Goal: Information Seeking & Learning: Learn about a topic

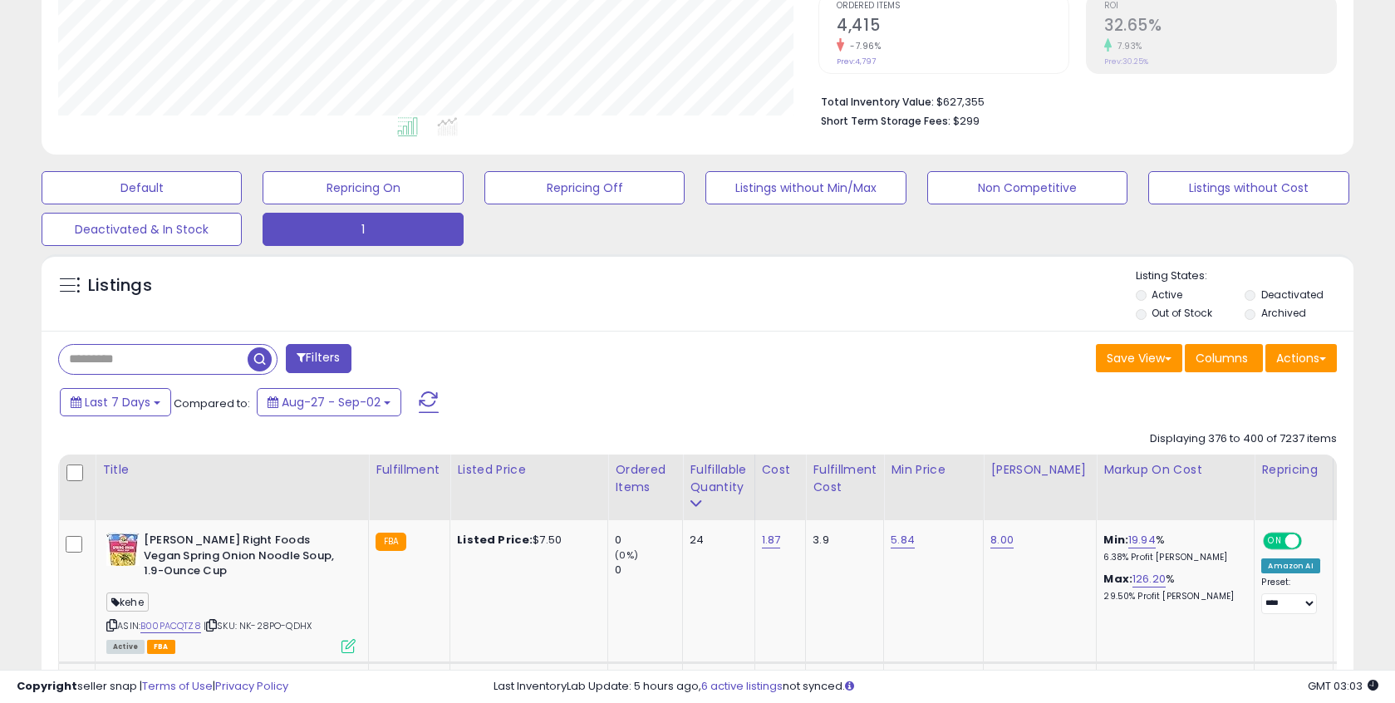
scroll to position [354, 0]
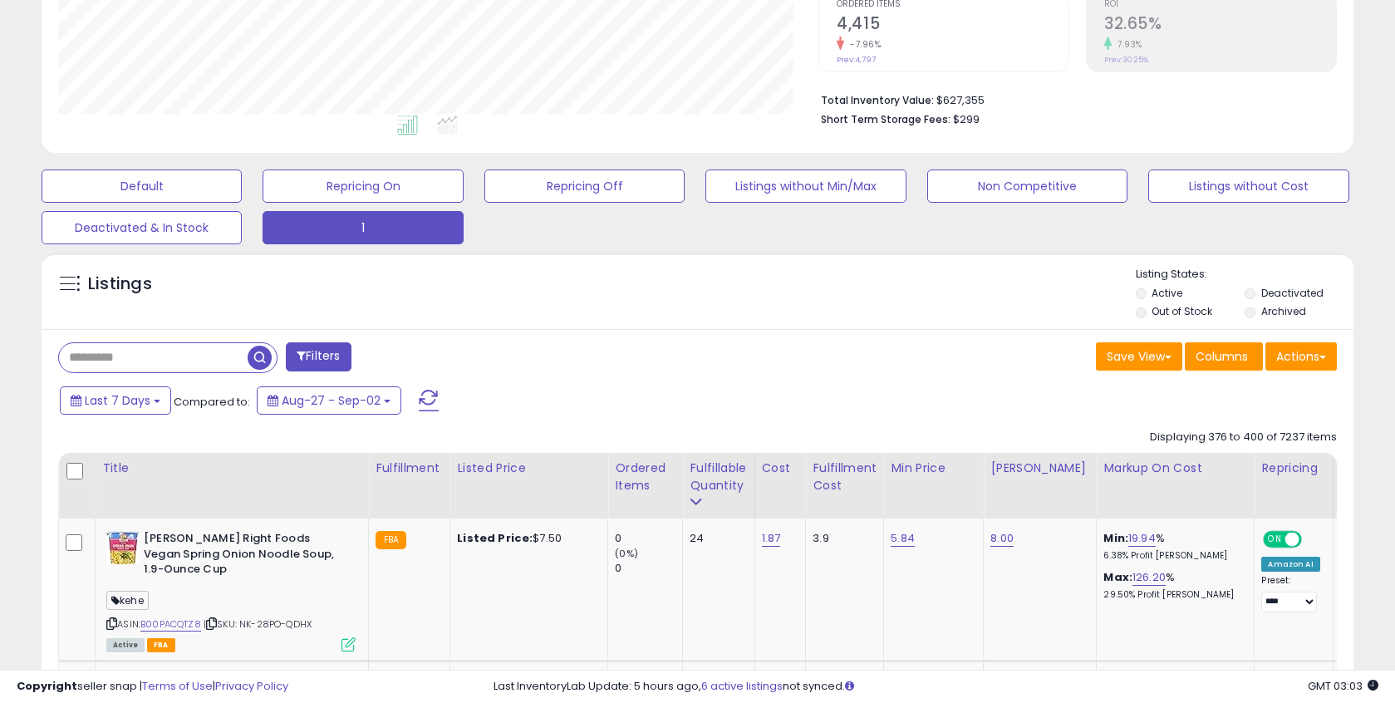
click at [151, 359] on input "text" at bounding box center [153, 357] width 189 height 29
type input "****"
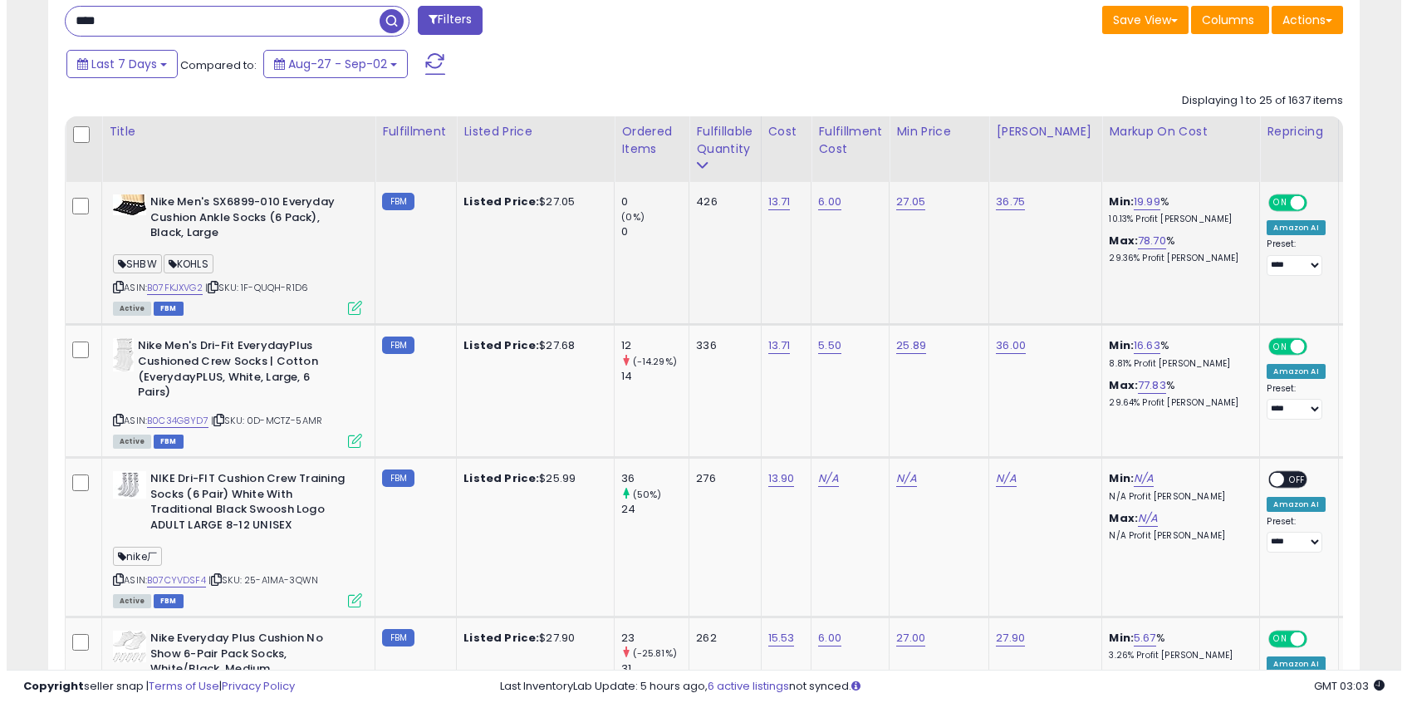
scroll to position [253, 0]
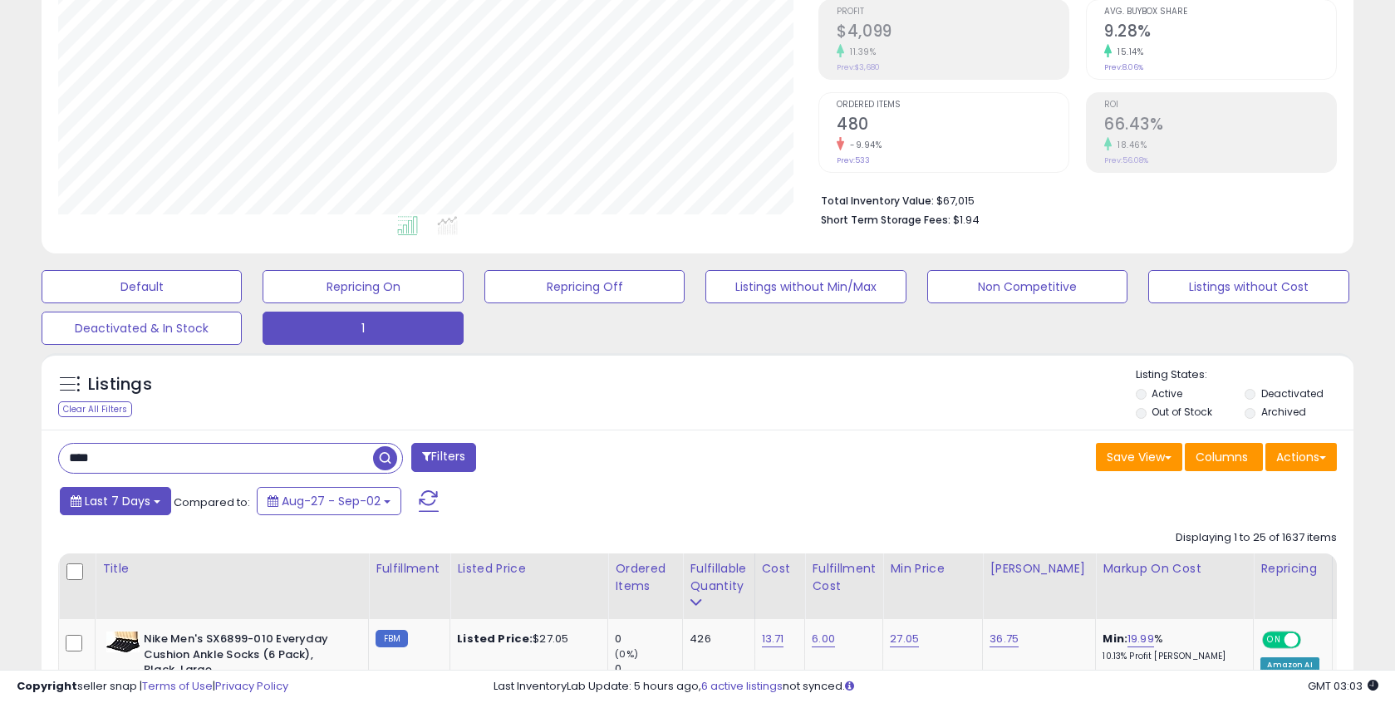
click at [154, 501] on b at bounding box center [157, 501] width 7 height 3
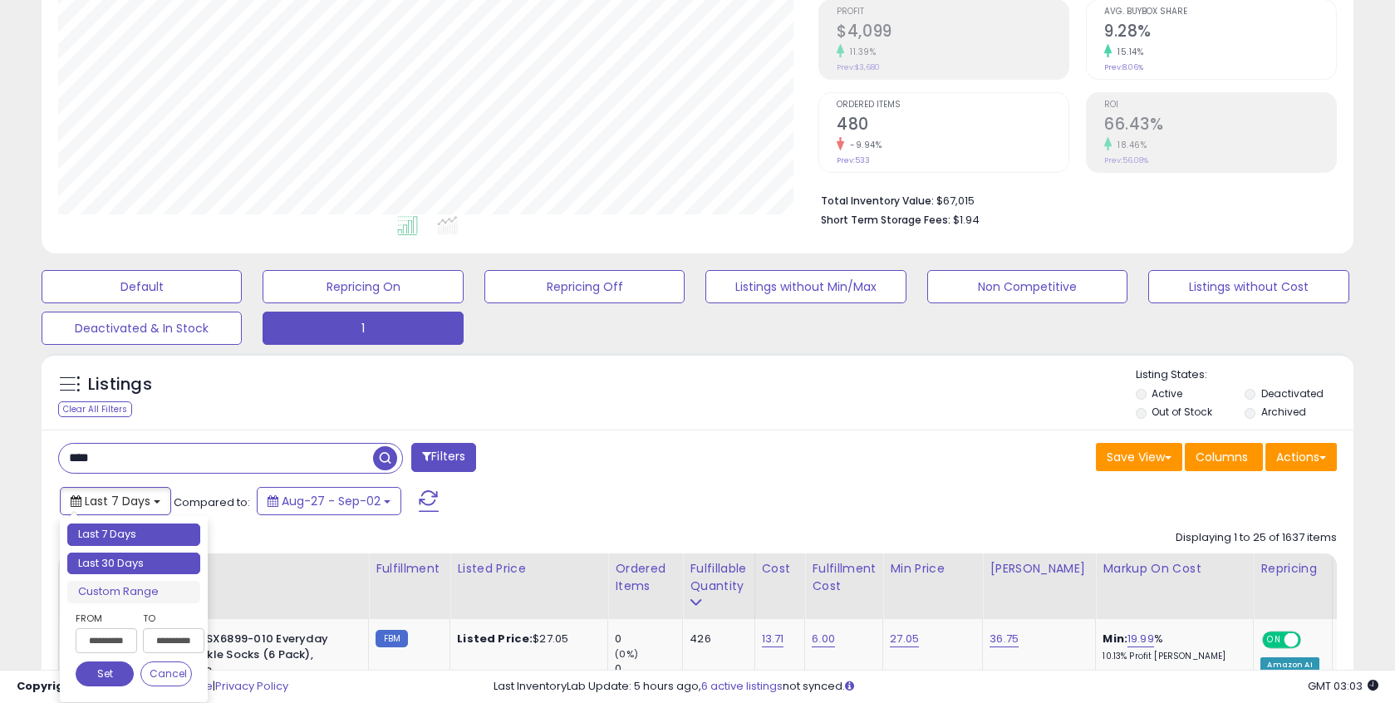
type input "**********"
click at [142, 562] on li "Last 30 Days" at bounding box center [133, 563] width 133 height 22
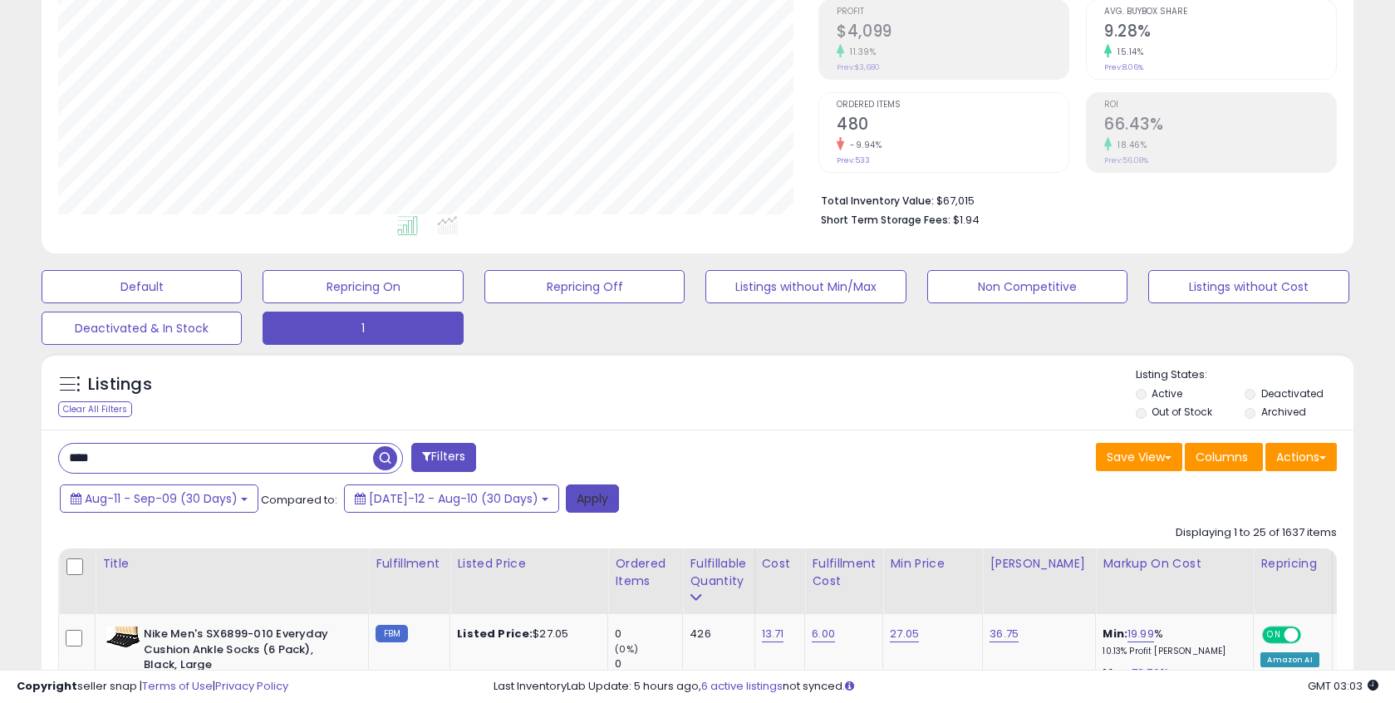
click at [587, 499] on button "Apply" at bounding box center [592, 498] width 53 height 28
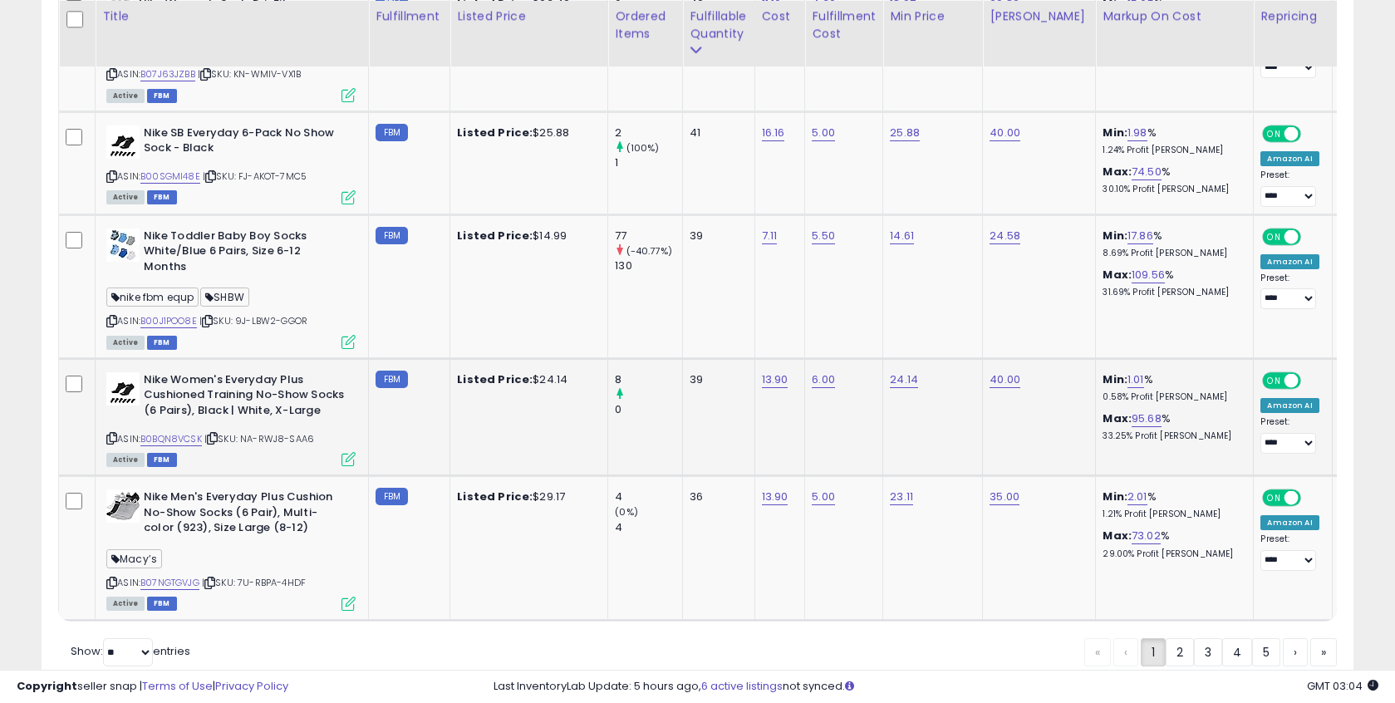
scroll to position [3515, 0]
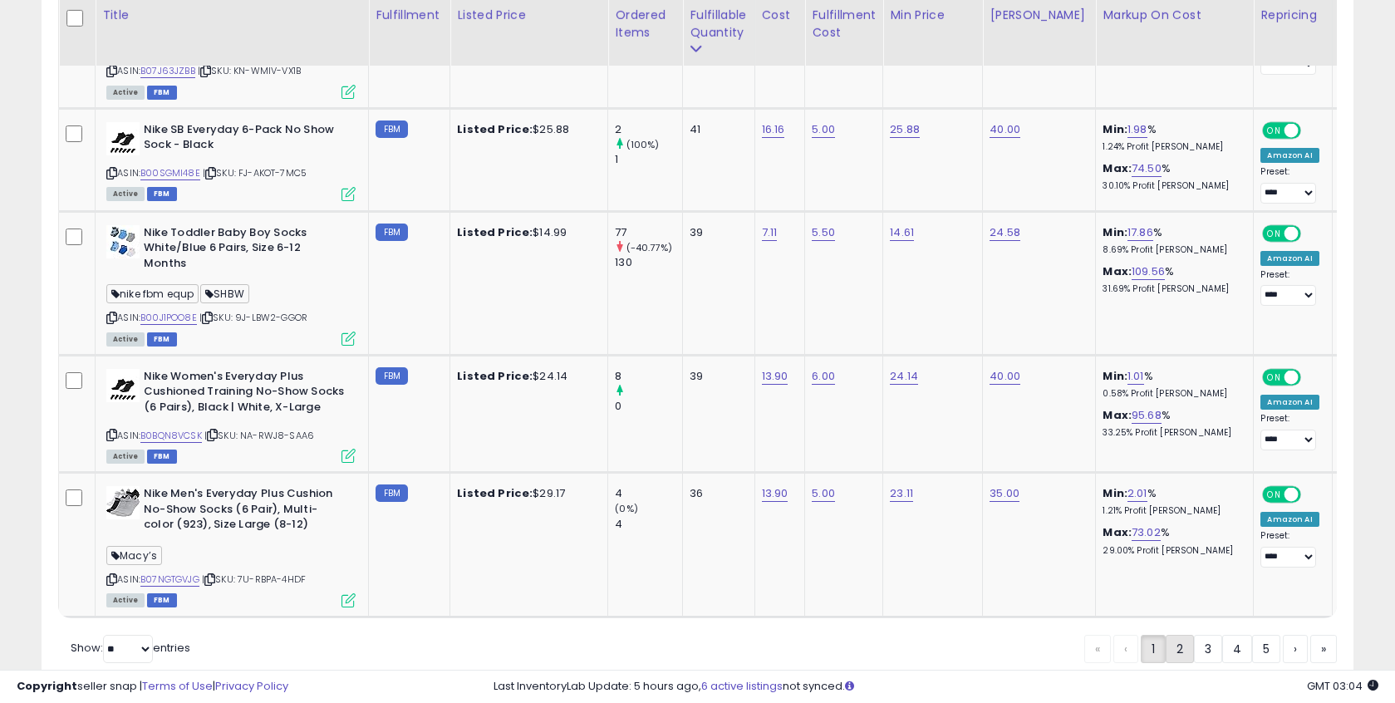
click at [1173, 663] on link "2" at bounding box center [1179, 649] width 28 height 28
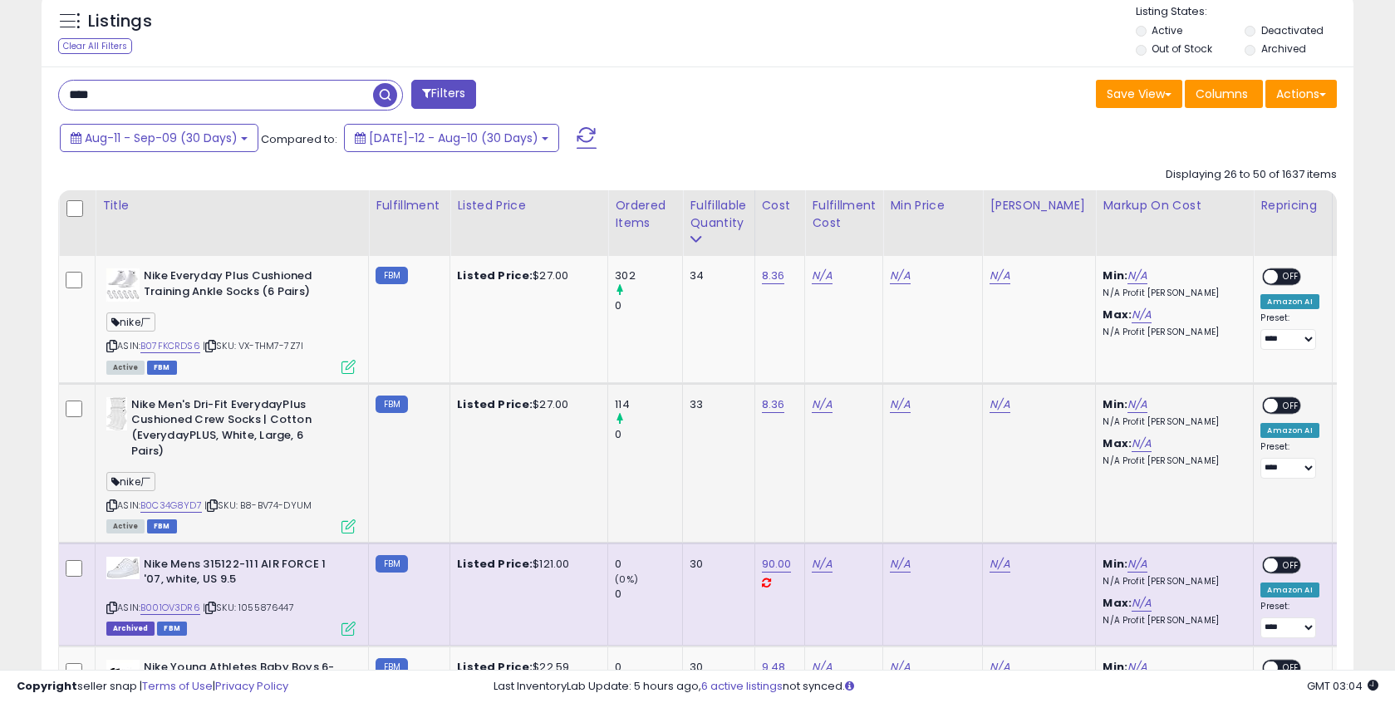
scroll to position [696, 0]
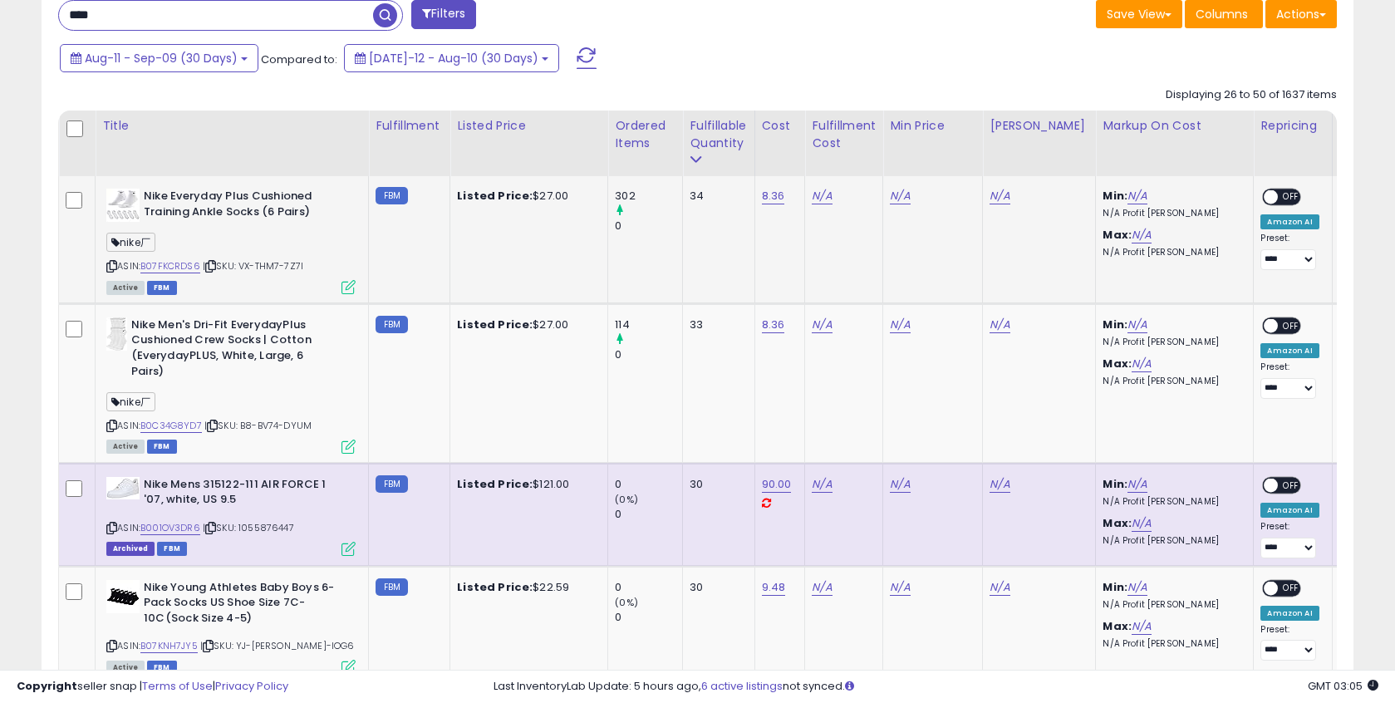
click at [115, 266] on icon at bounding box center [111, 266] width 11 height 9
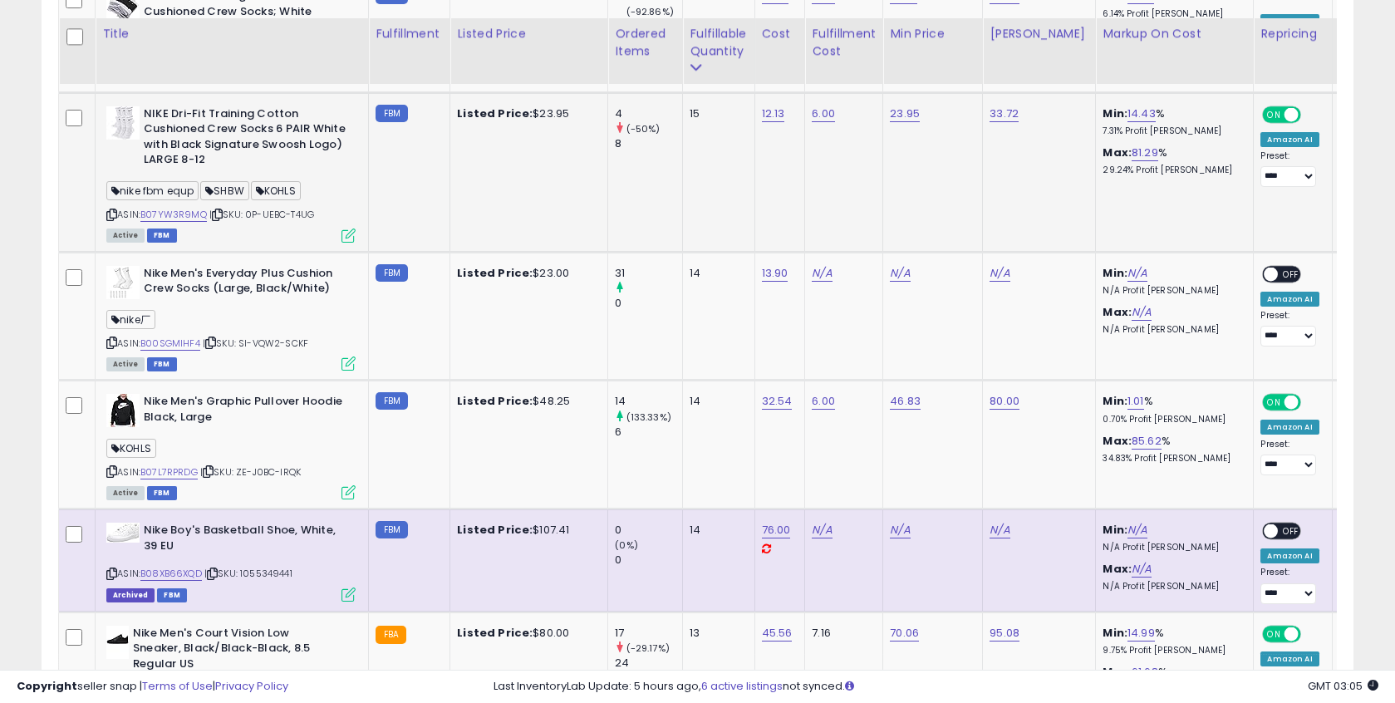
scroll to position [2608, 0]
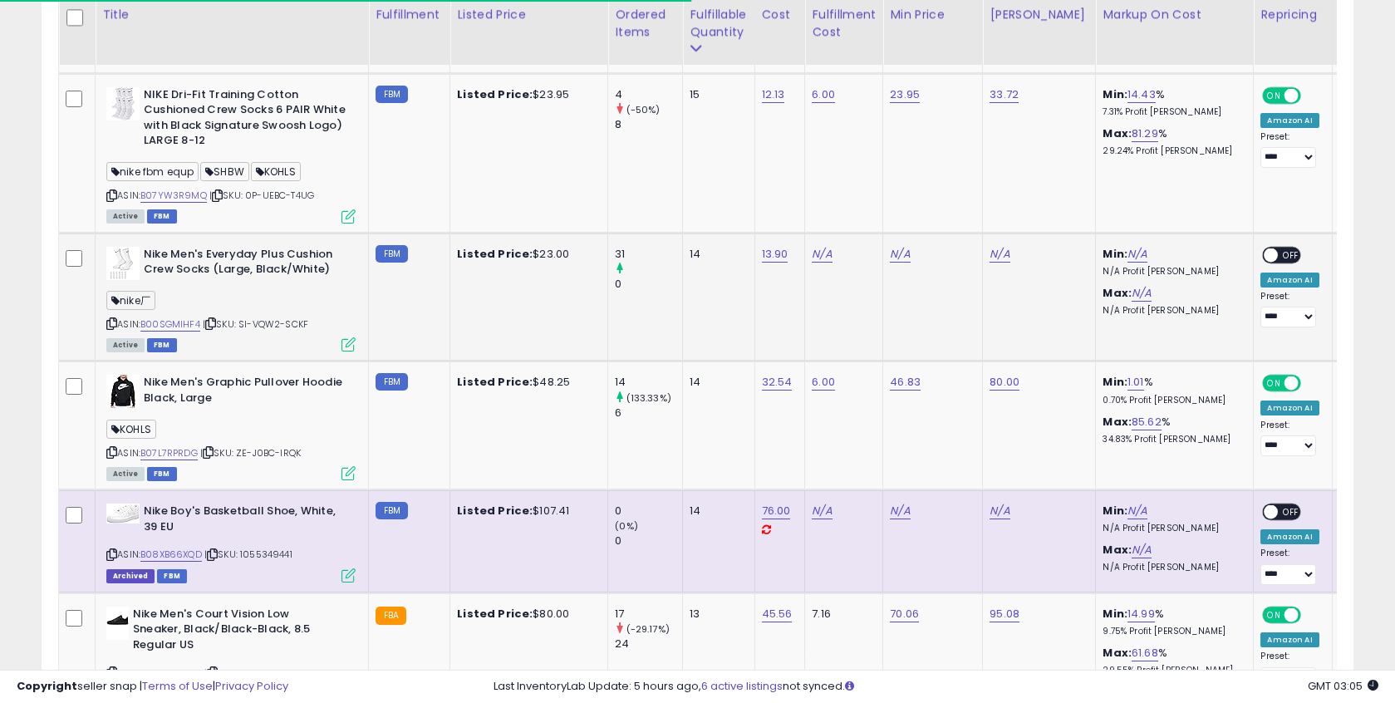
click at [111, 325] on icon at bounding box center [111, 323] width 11 height 9
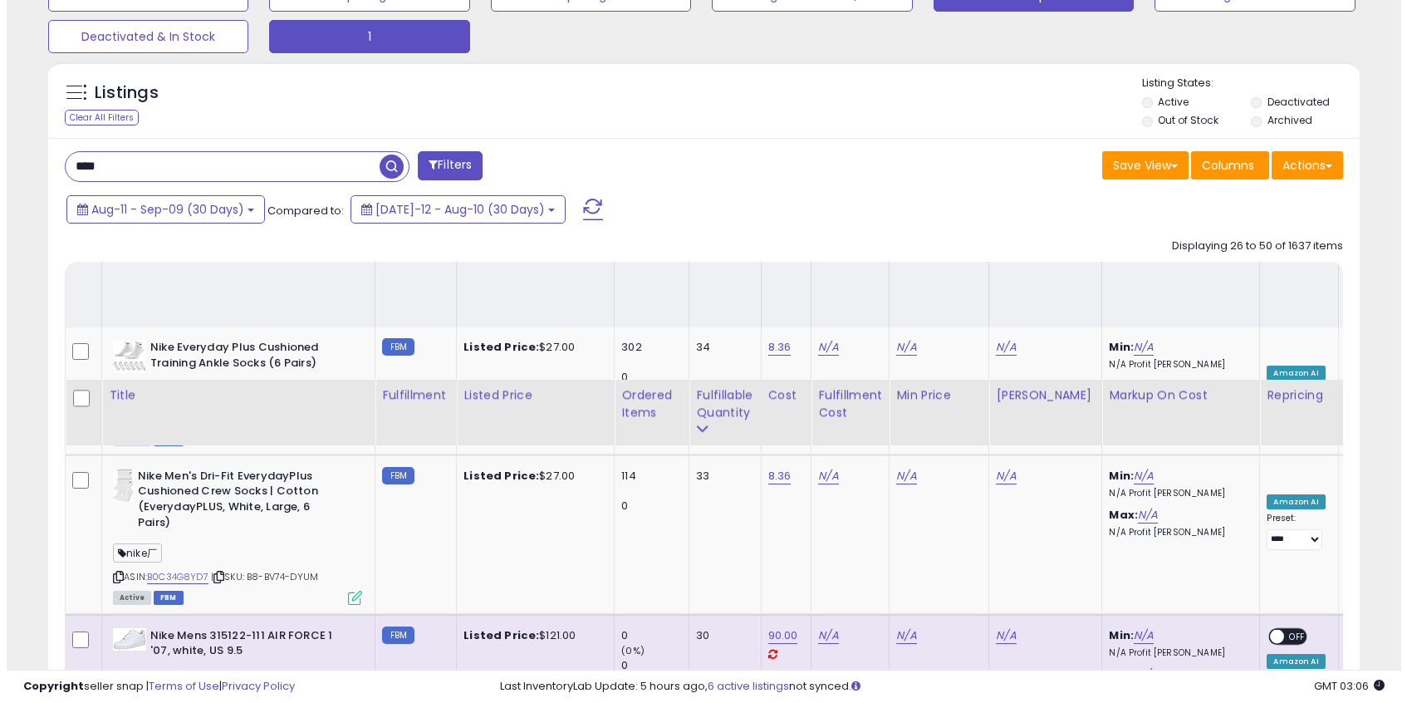
scroll to position [208, 0]
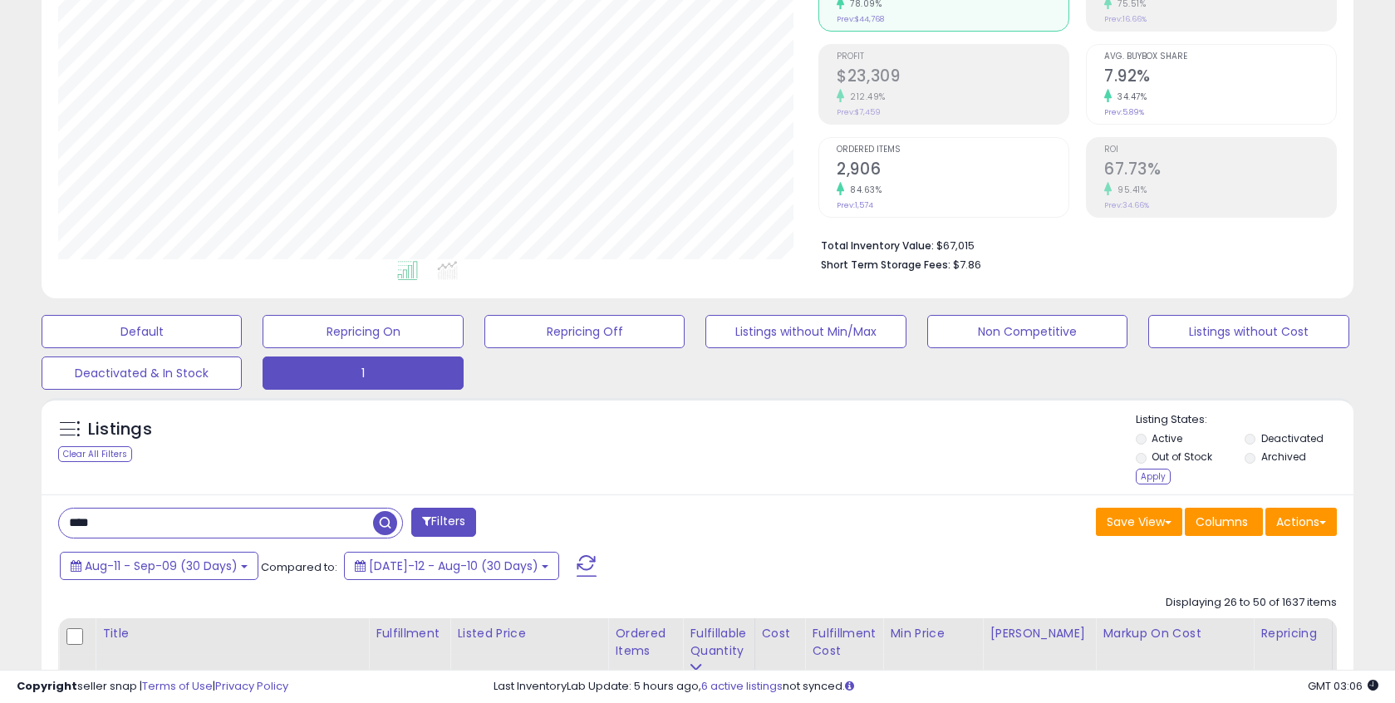
click at [1151, 479] on div "Apply" at bounding box center [1153, 476] width 35 height 16
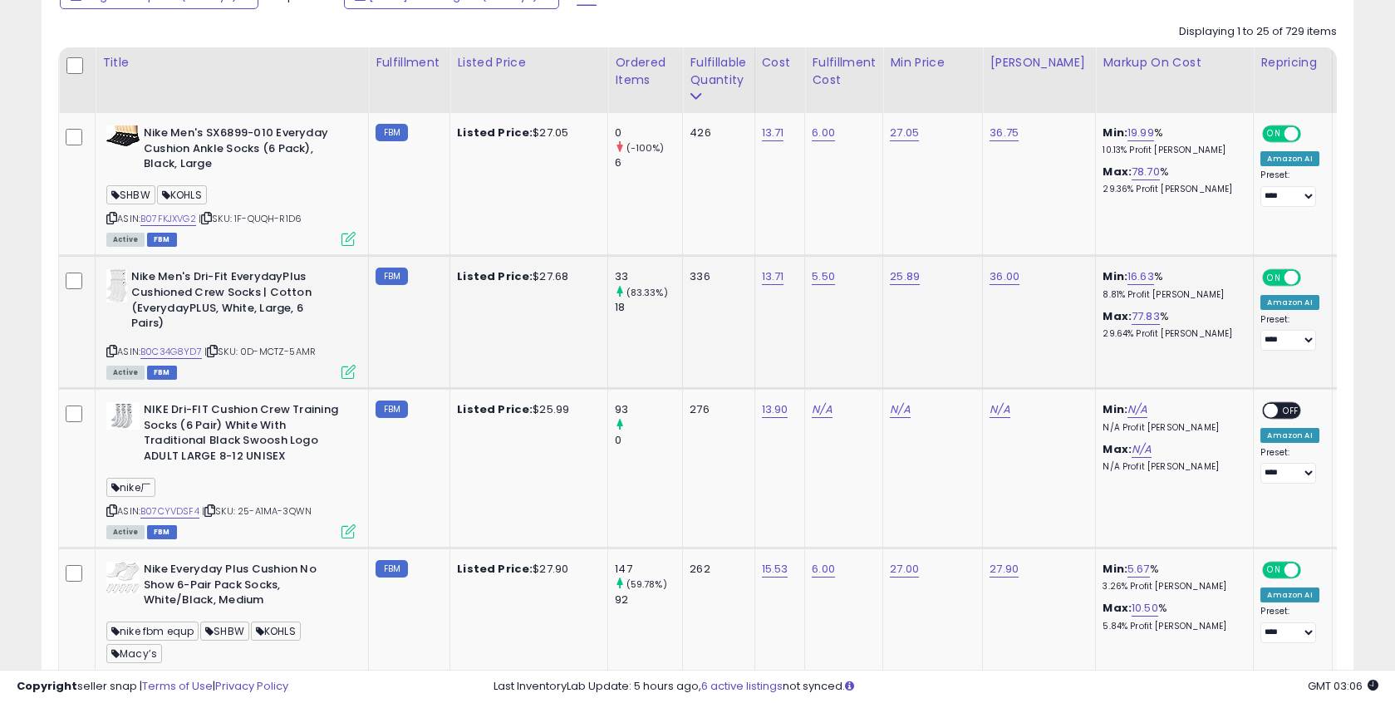
scroll to position [892, 0]
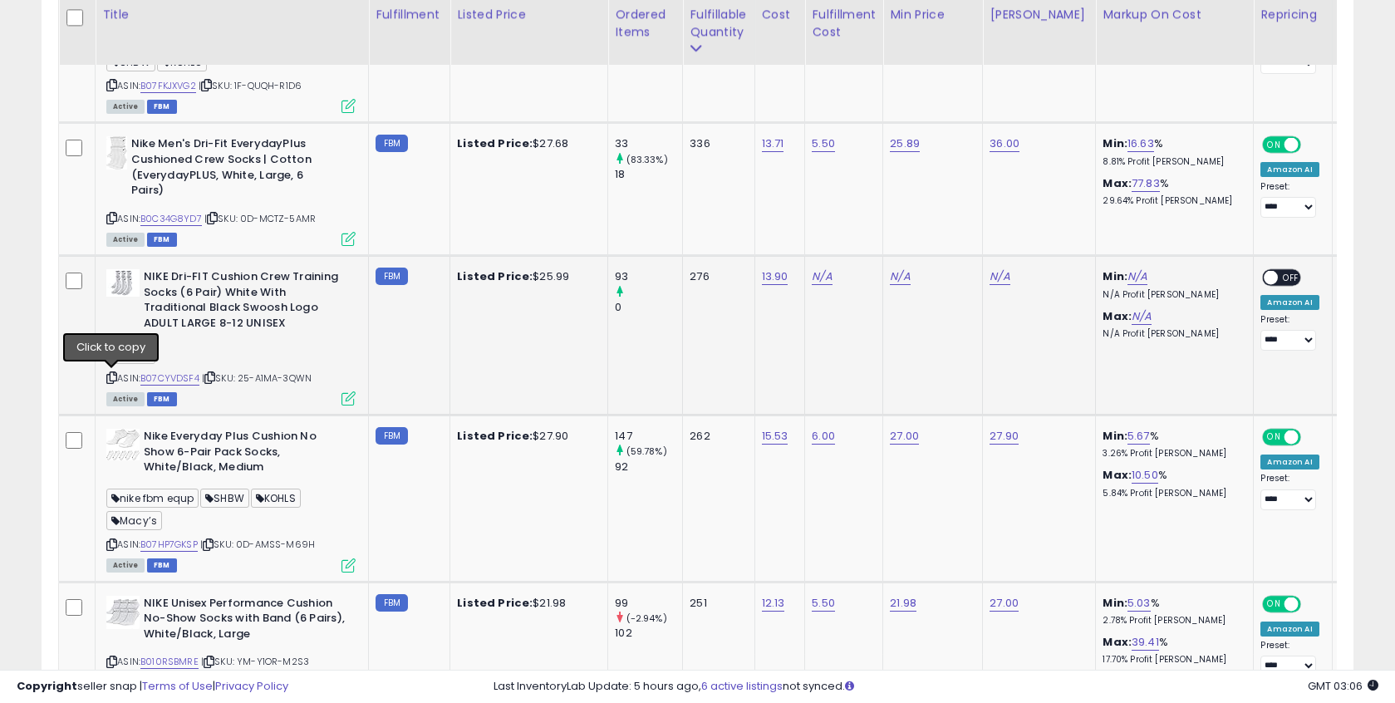
click at [110, 376] on icon at bounding box center [111, 377] width 11 height 9
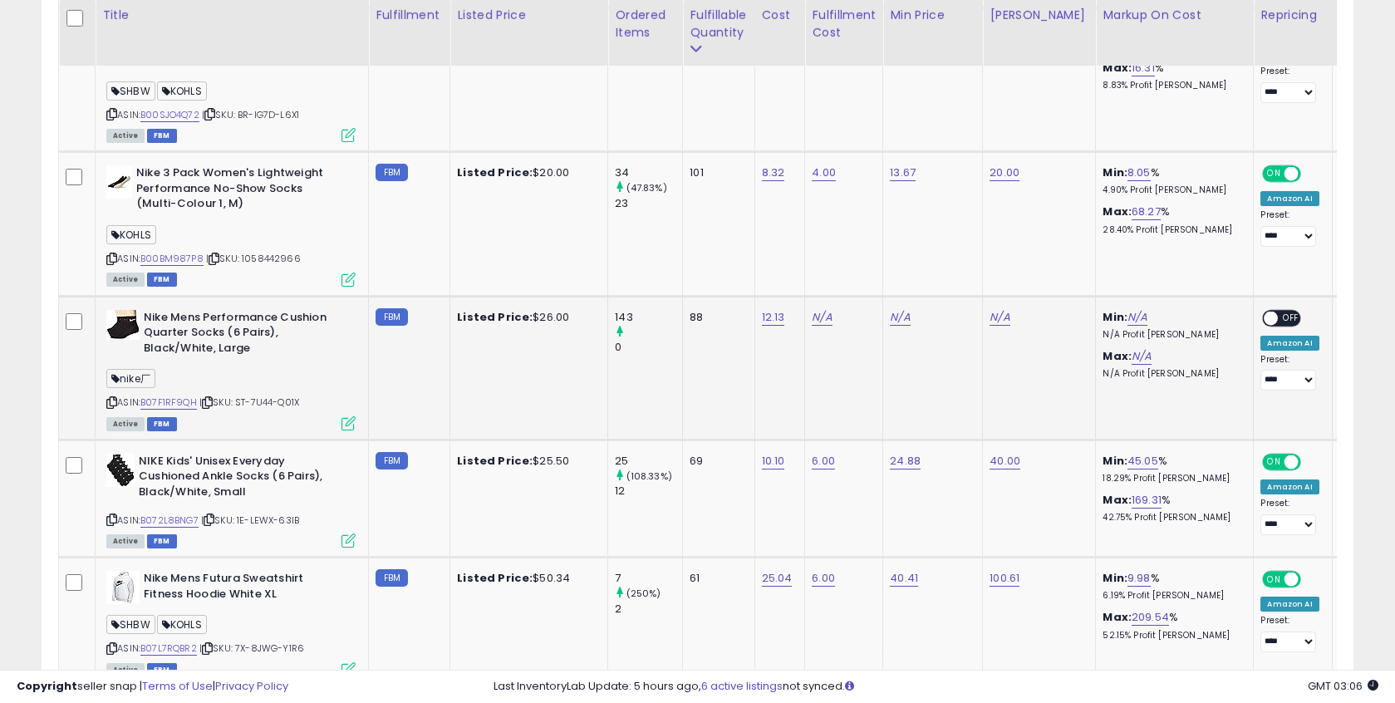
scroll to position [1989, 0]
click at [110, 402] on icon at bounding box center [111, 401] width 11 height 9
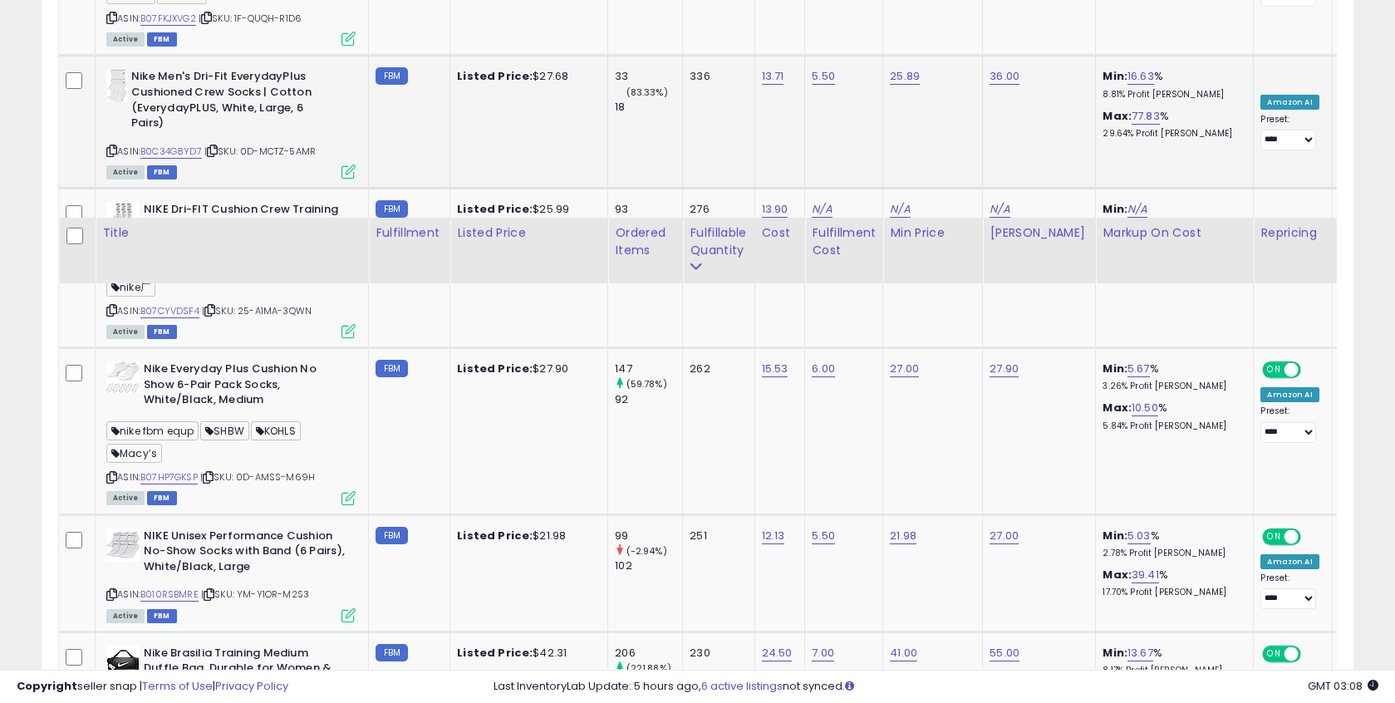
scroll to position [821, 0]
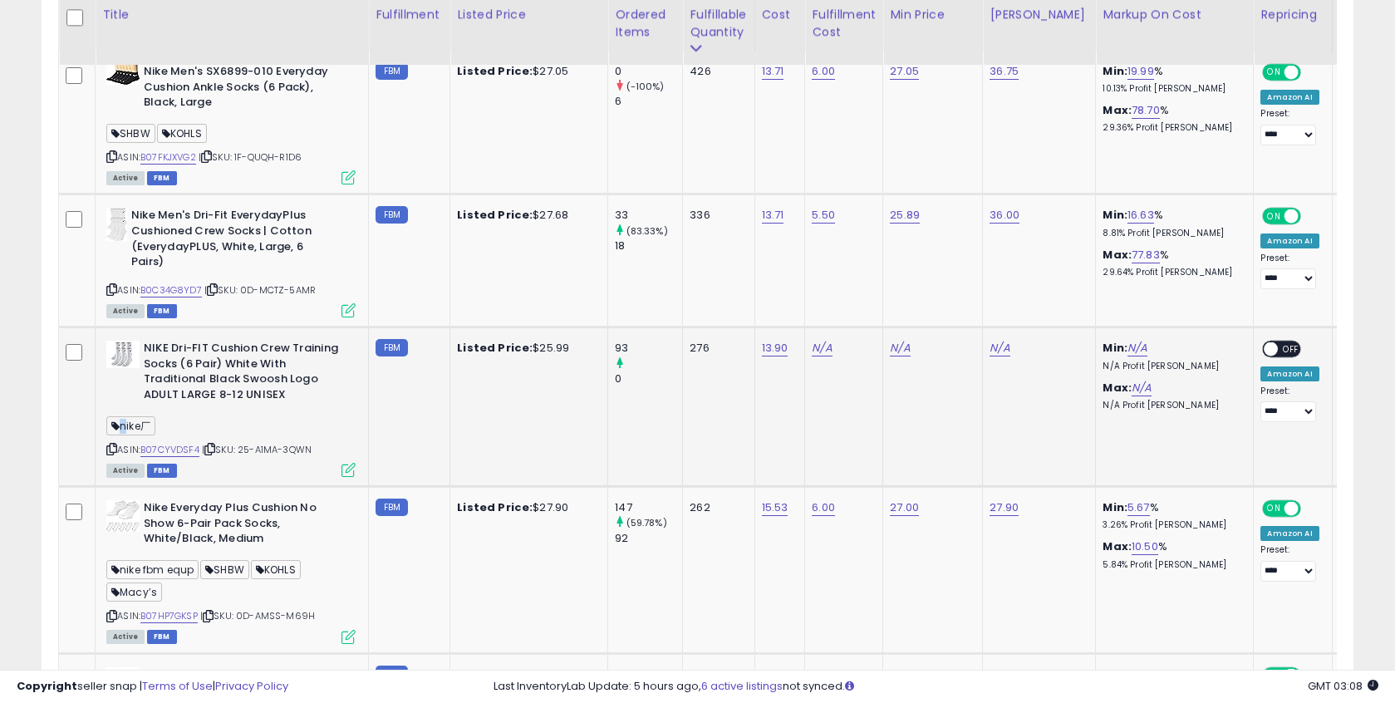
drag, startPoint x: 123, startPoint y: 429, endPoint x: 151, endPoint y: 427, distance: 28.3
click at [180, 433] on div "nike厂" at bounding box center [230, 428] width 249 height 22
click at [146, 426] on span "nike厂" at bounding box center [130, 425] width 49 height 19
drag, startPoint x: 125, startPoint y: 425, endPoint x: 155, endPoint y: 427, distance: 30.0
click at [155, 427] on span "nike厂" at bounding box center [130, 425] width 49 height 19
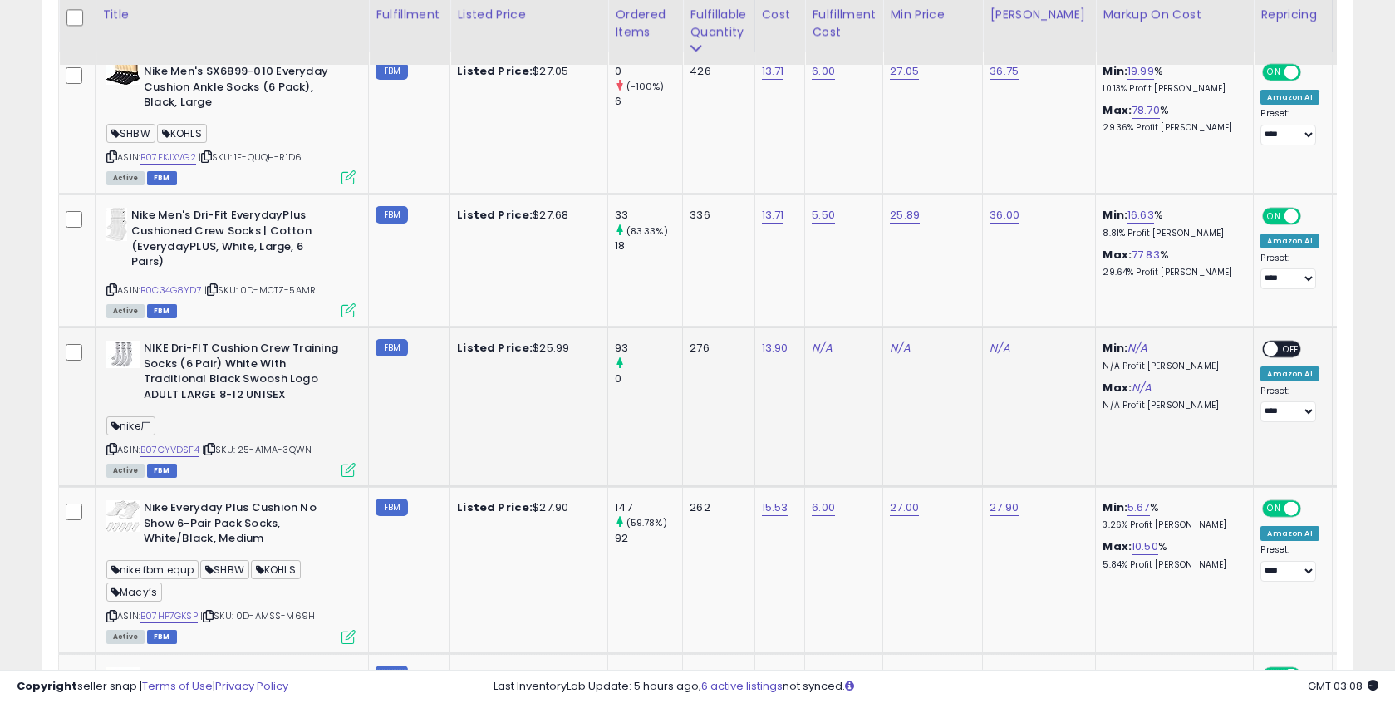
copy span "nike厂"
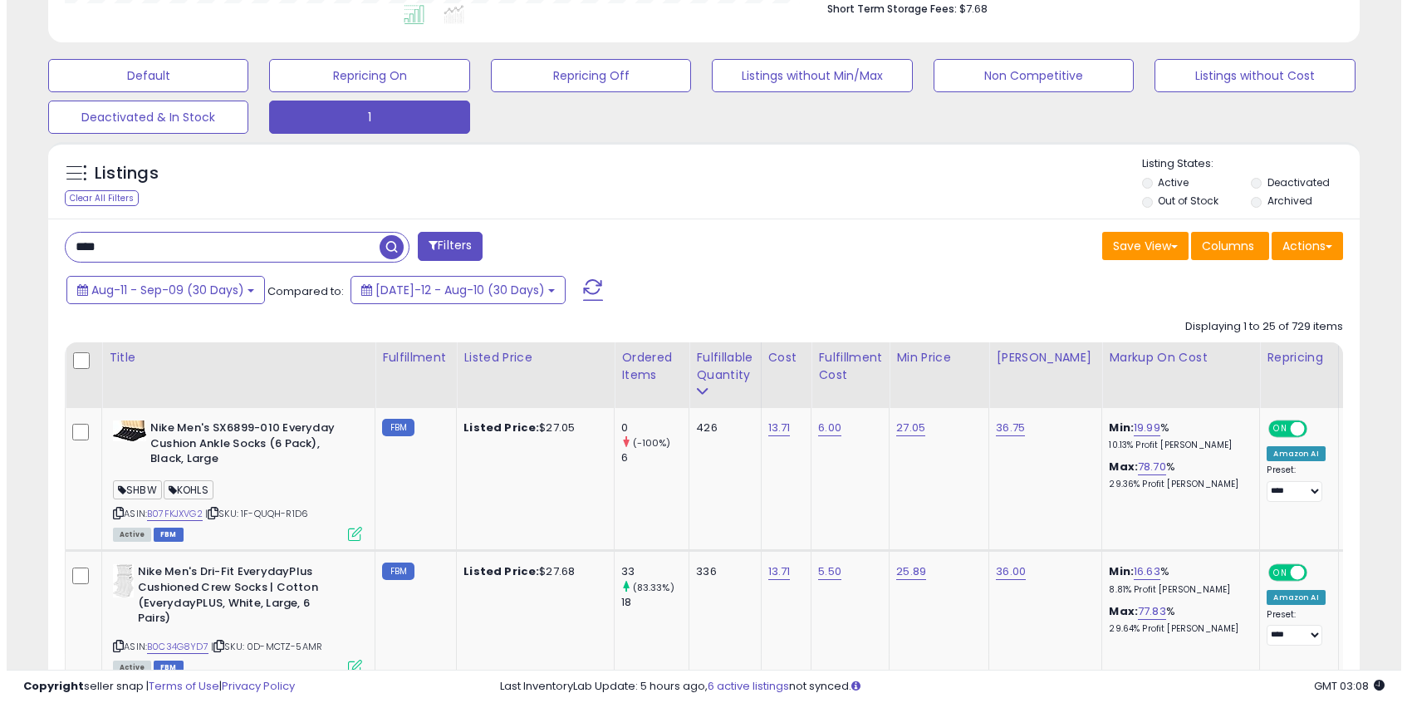
scroll to position [464, 0]
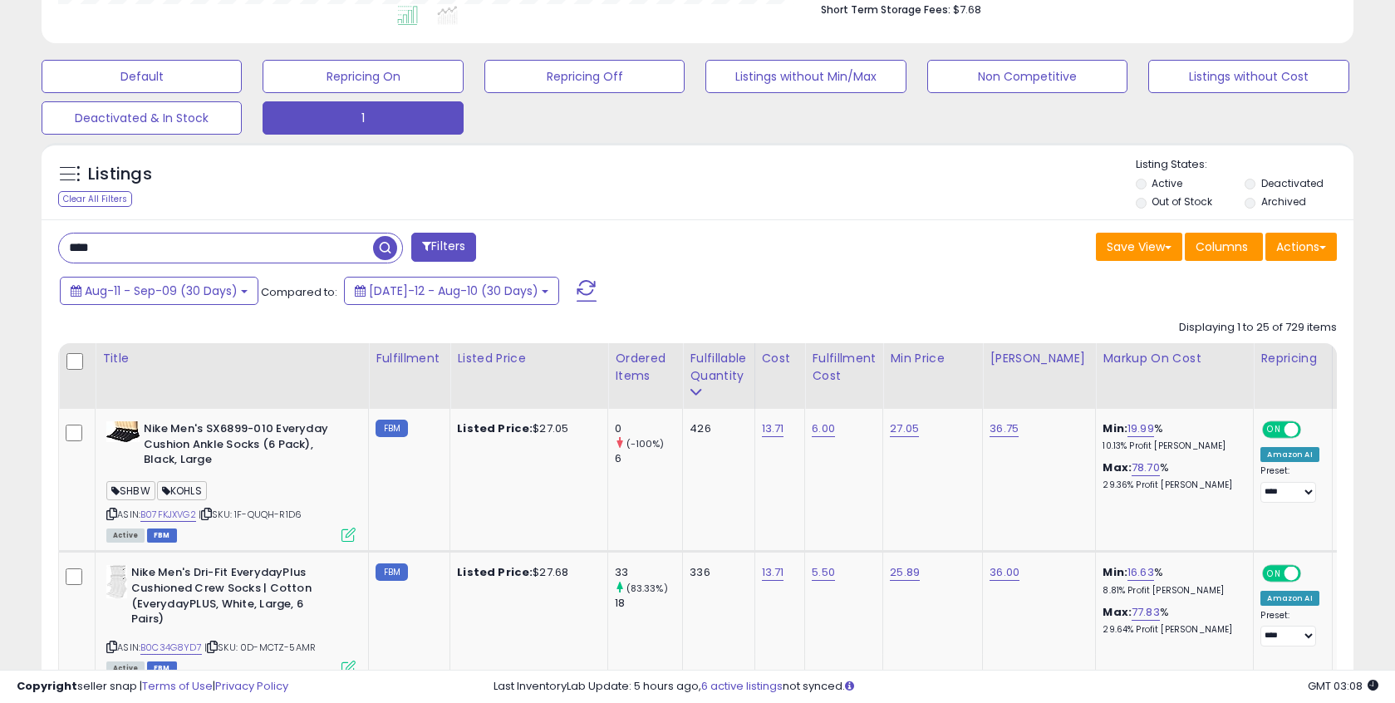
click at [432, 253] on button "Filters" at bounding box center [443, 247] width 65 height 29
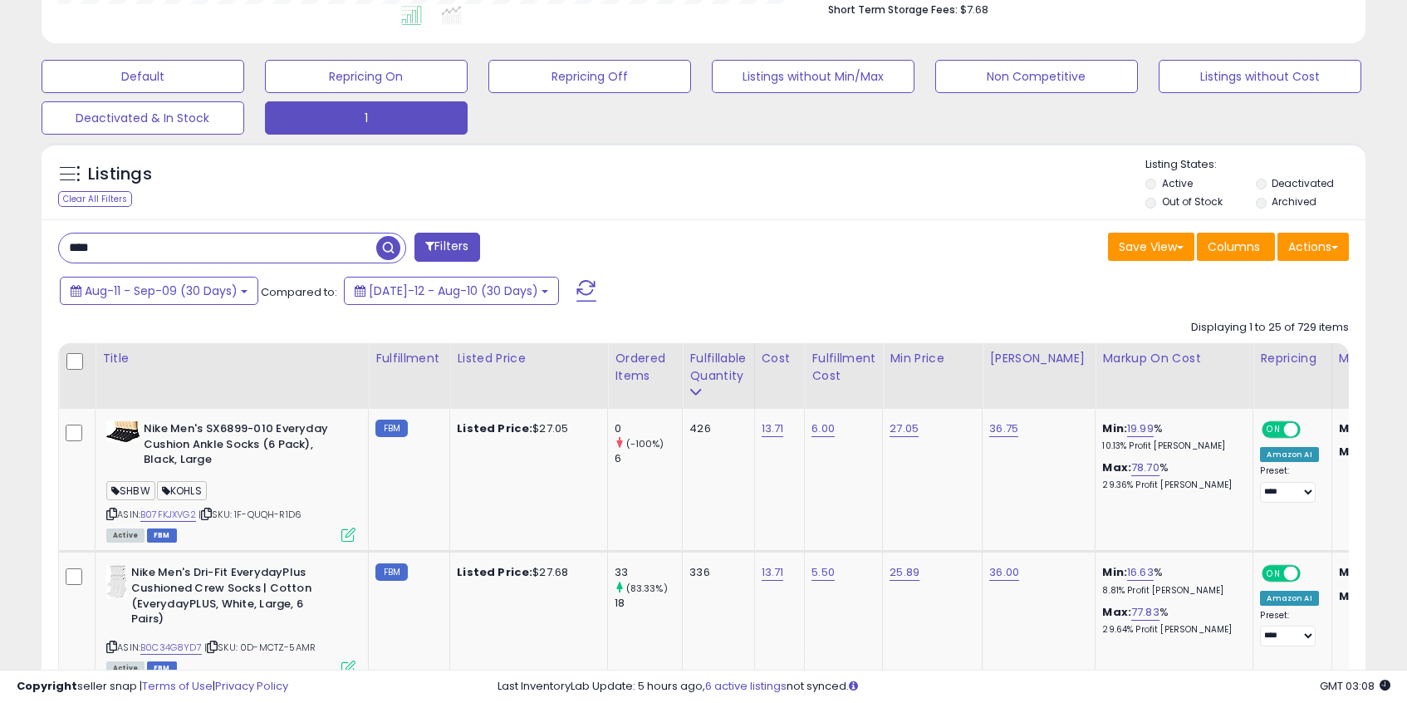
scroll to position [341, 768]
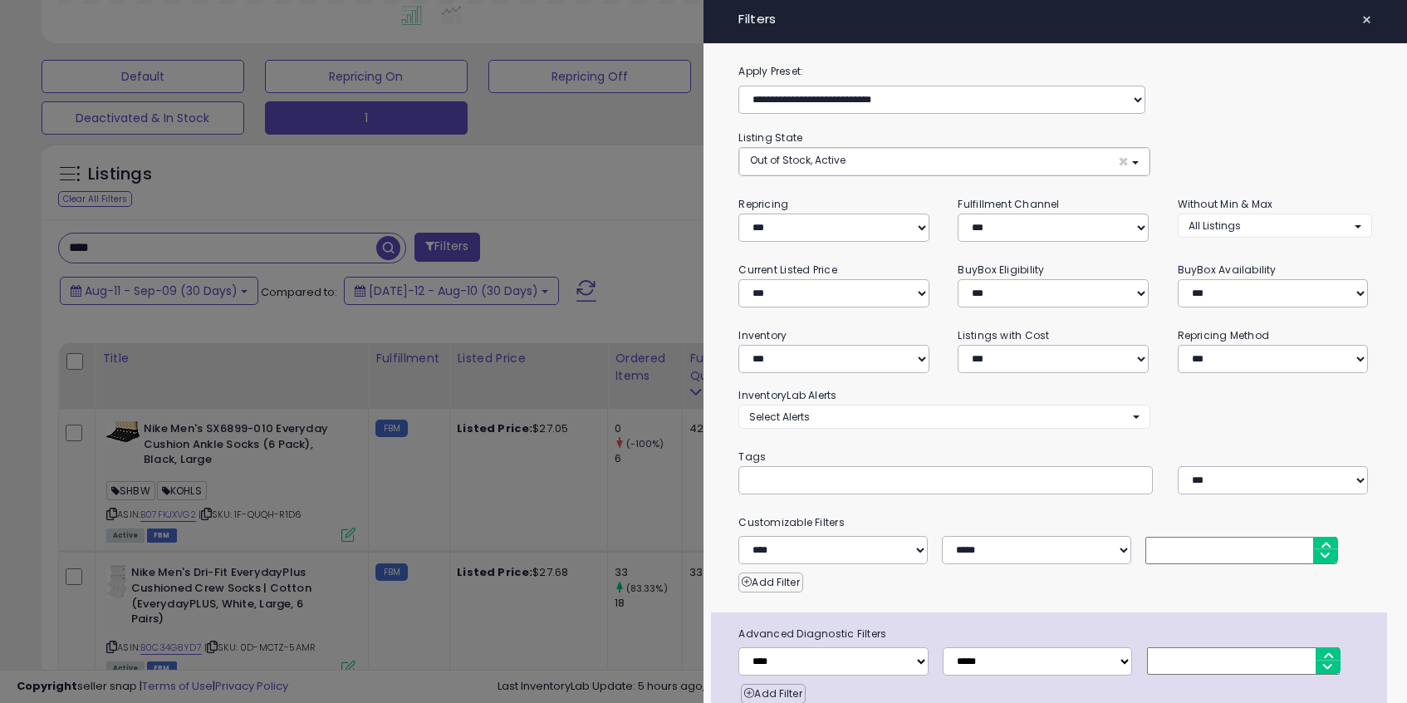
click at [807, 482] on input "text" at bounding box center [873, 480] width 249 height 17
paste input "*****"
type input "*****"
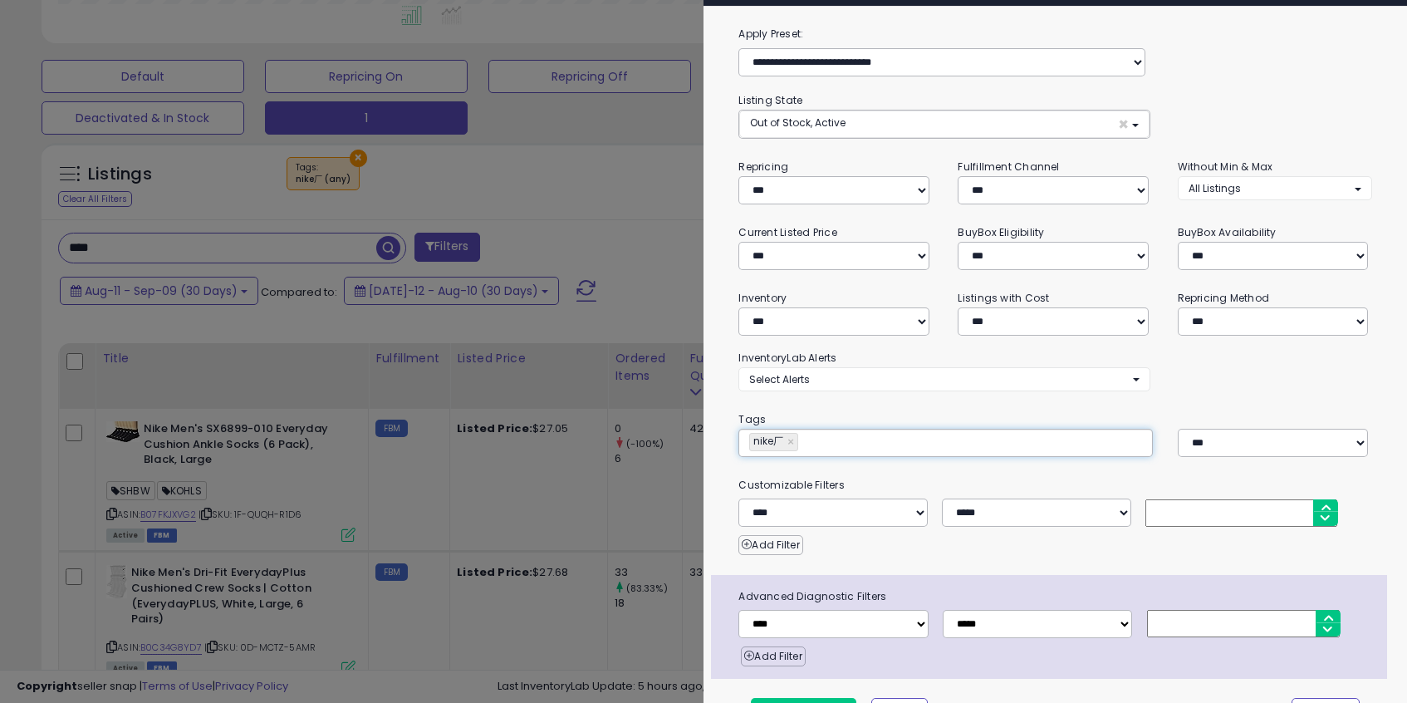
scroll to position [76, 0]
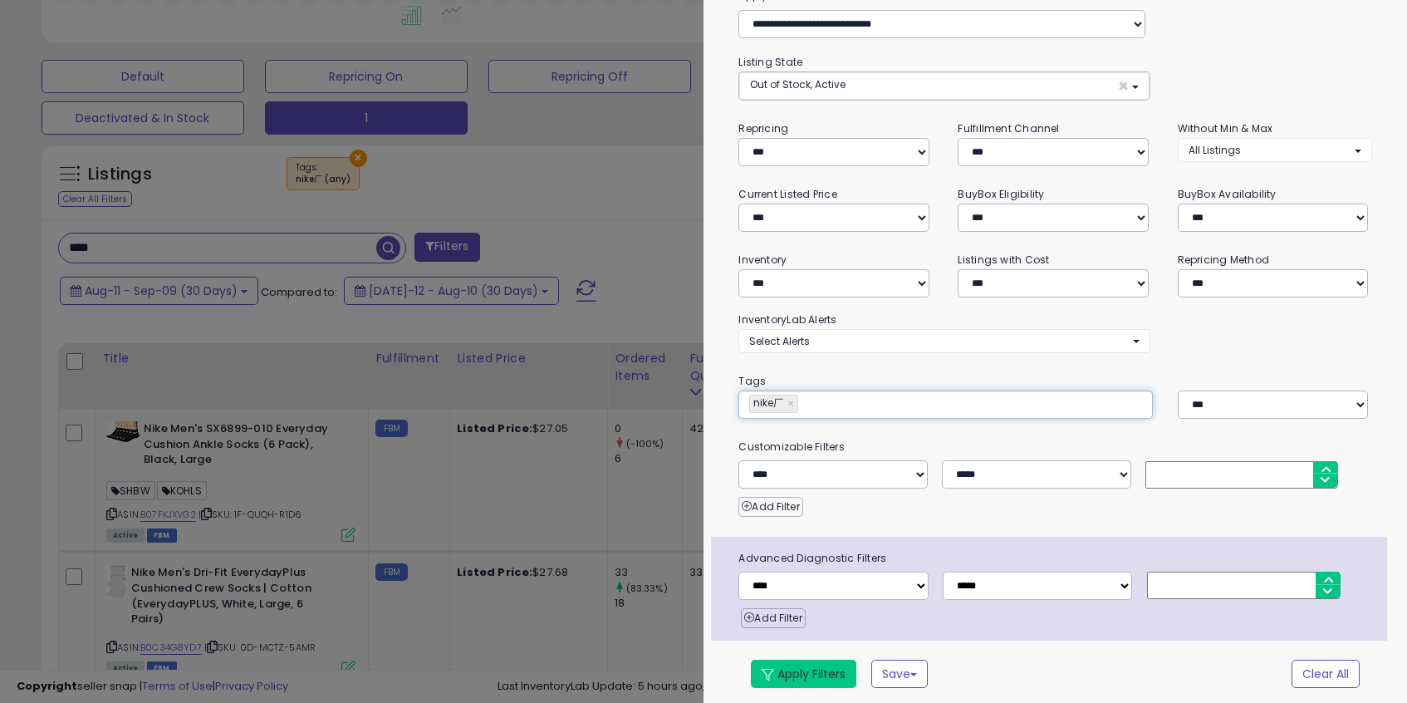
click at [827, 660] on button "Apply Filters" at bounding box center [803, 674] width 105 height 28
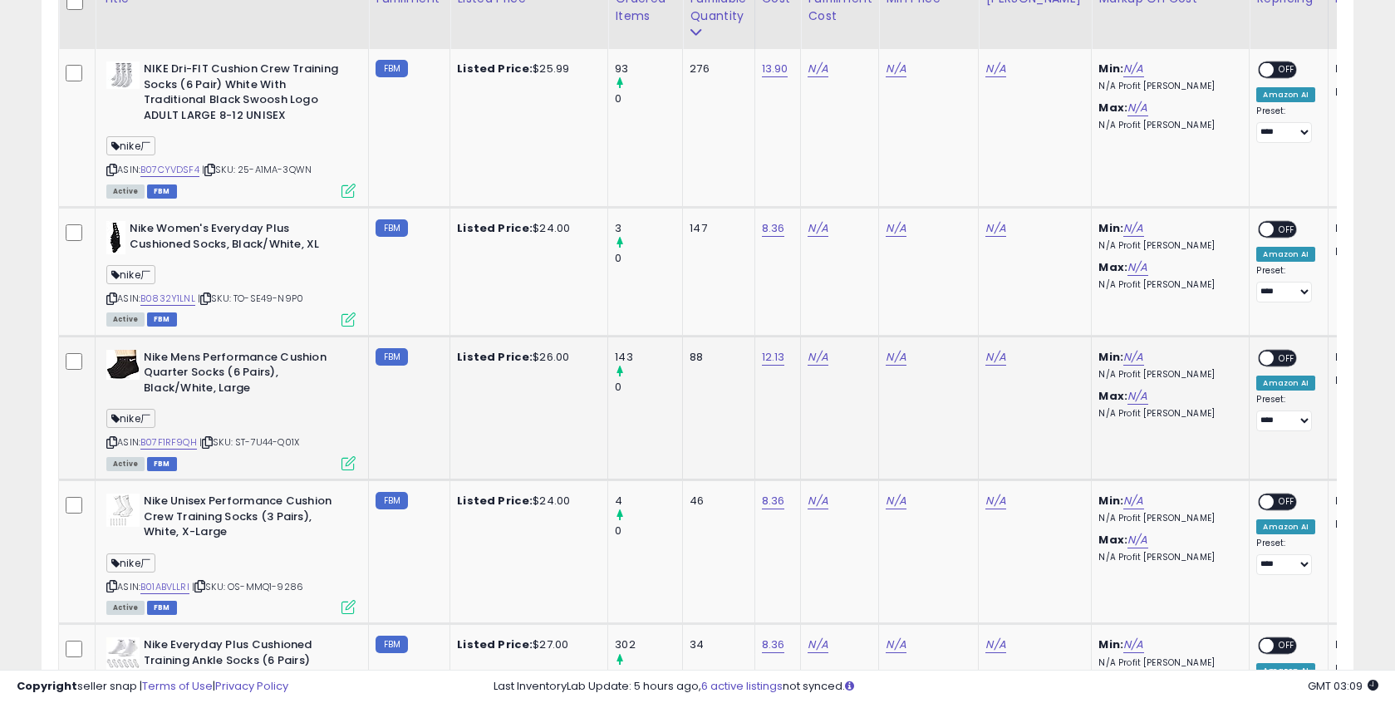
scroll to position [799, 0]
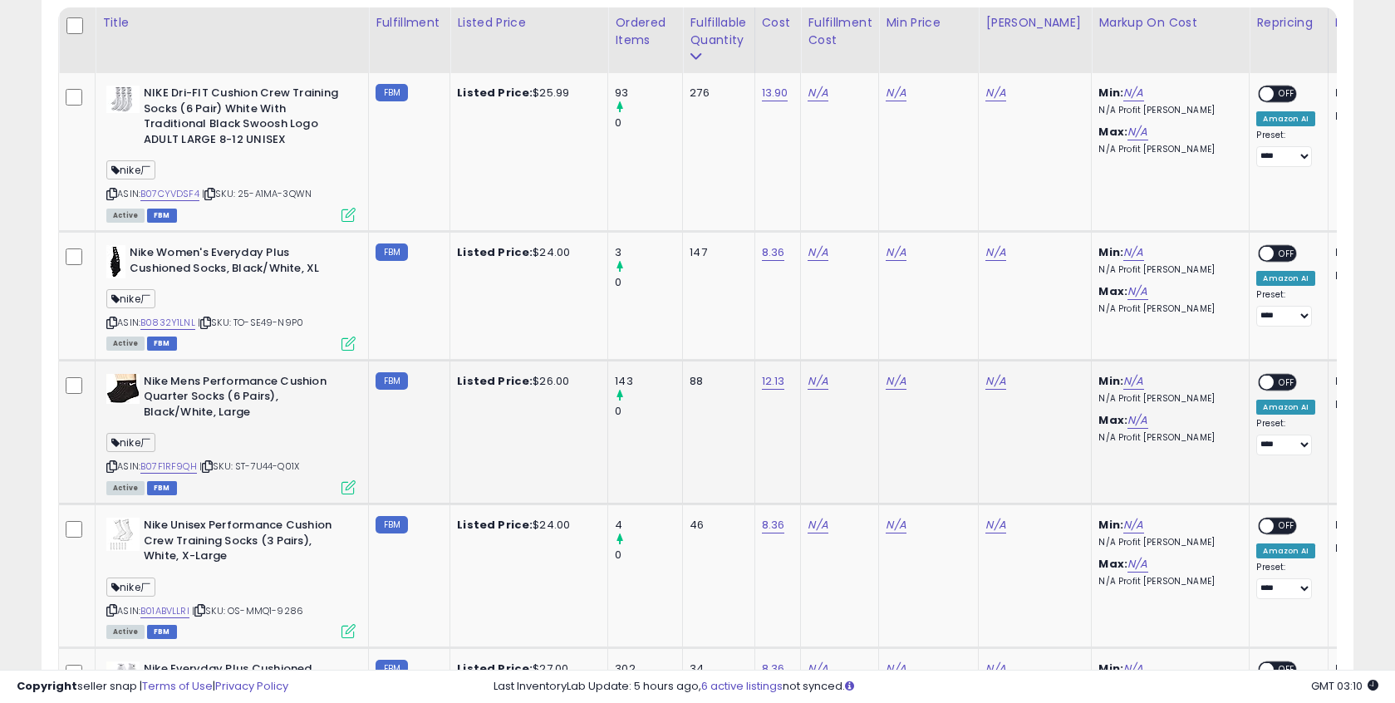
click at [111, 466] on icon at bounding box center [111, 466] width 11 height 9
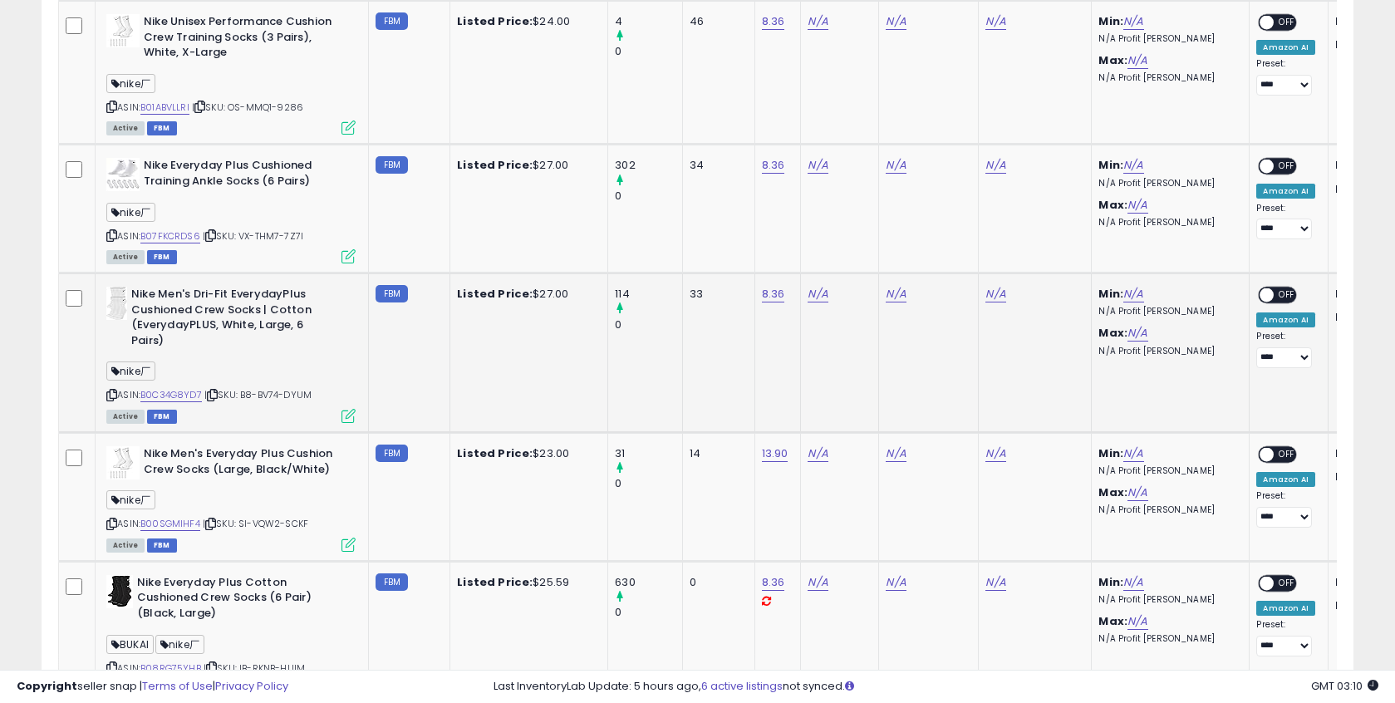
scroll to position [1414, 0]
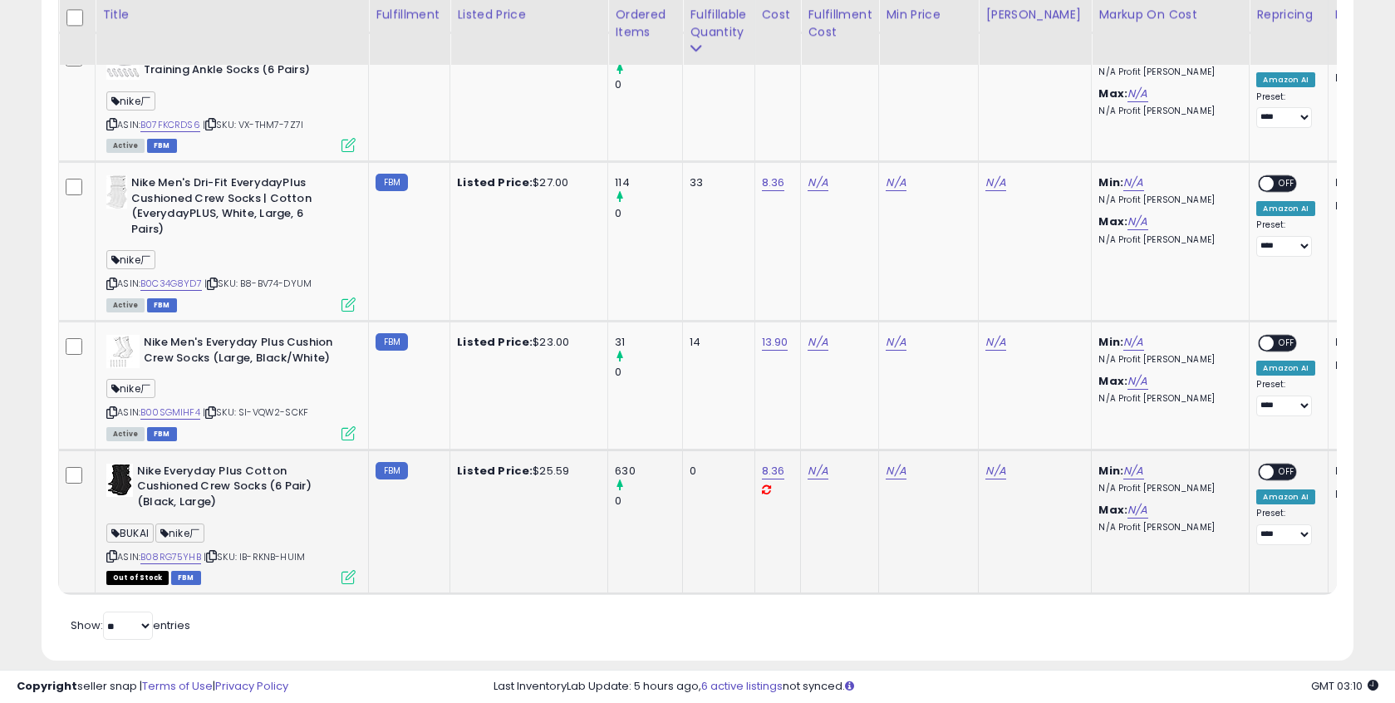
click at [215, 556] on icon at bounding box center [211, 556] width 11 height 9
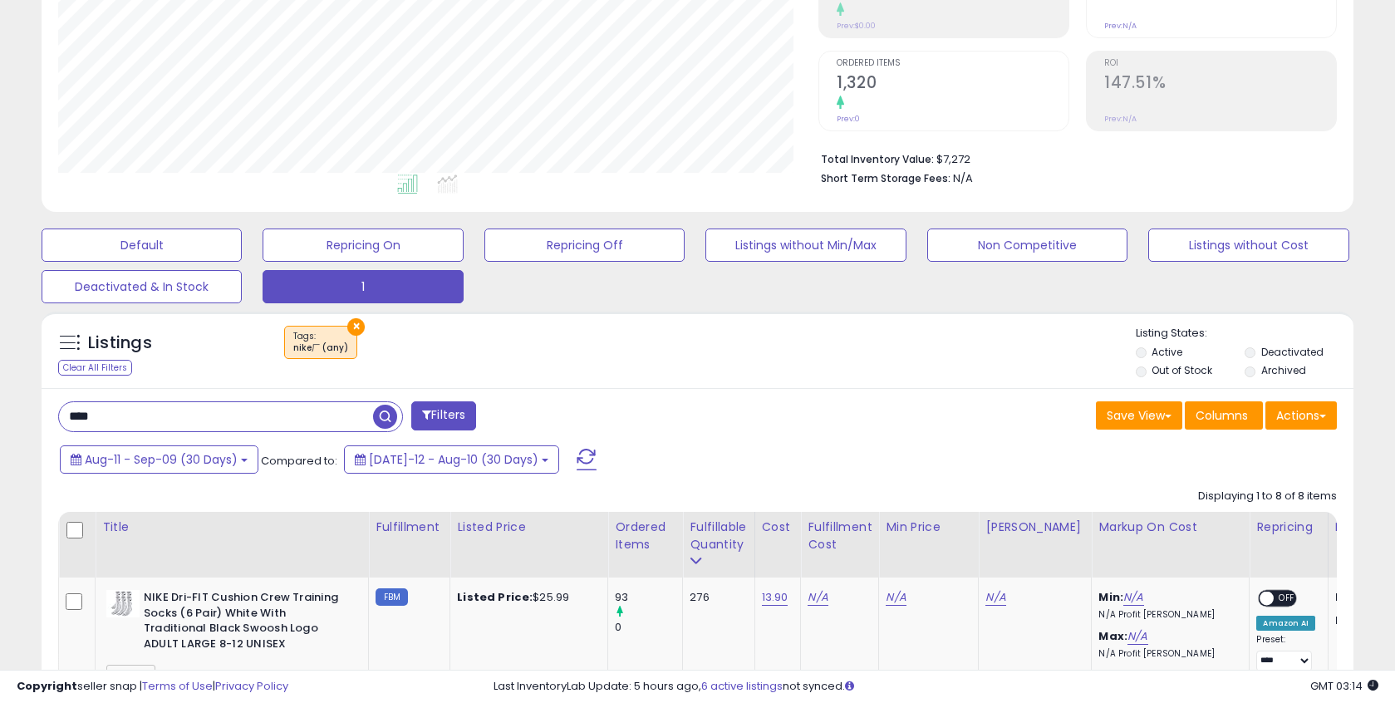
scroll to position [351, 0]
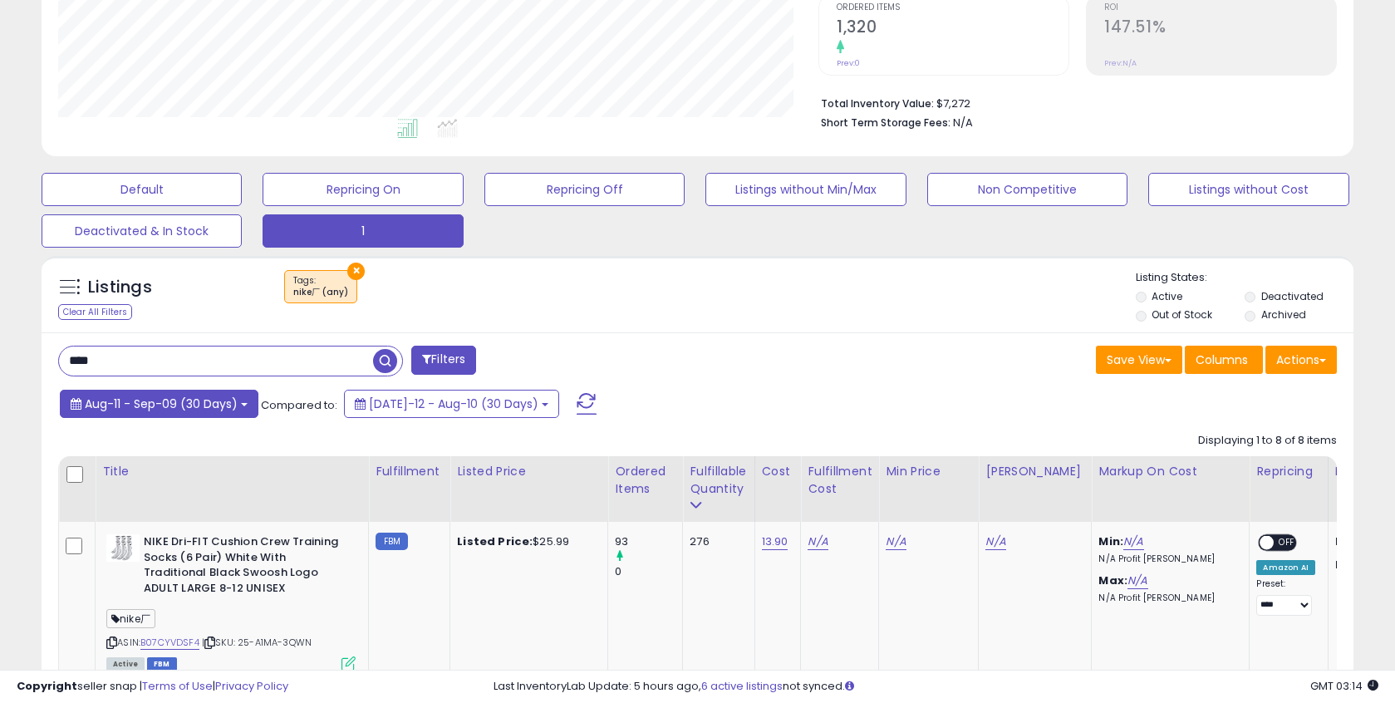
click at [213, 399] on span "Aug-11 - Sep-09 (30 Days)" at bounding box center [161, 403] width 153 height 17
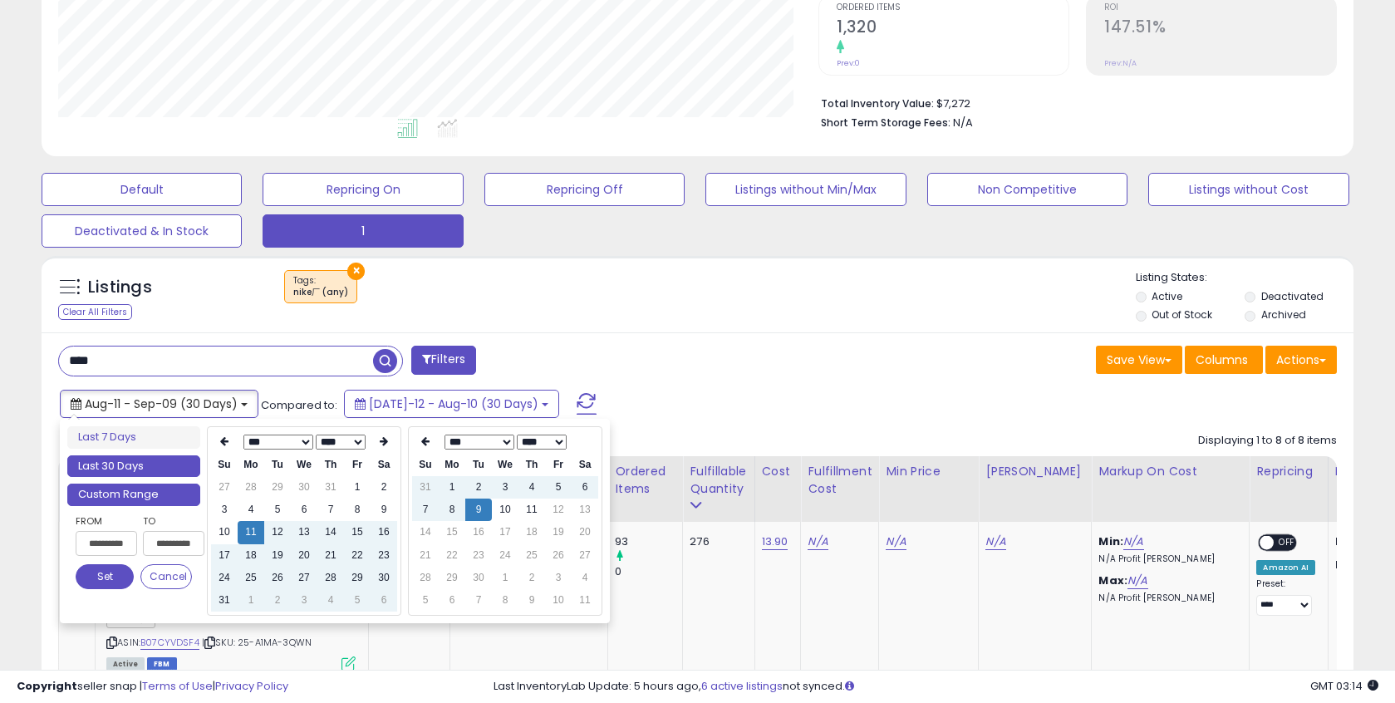
type input "**********"
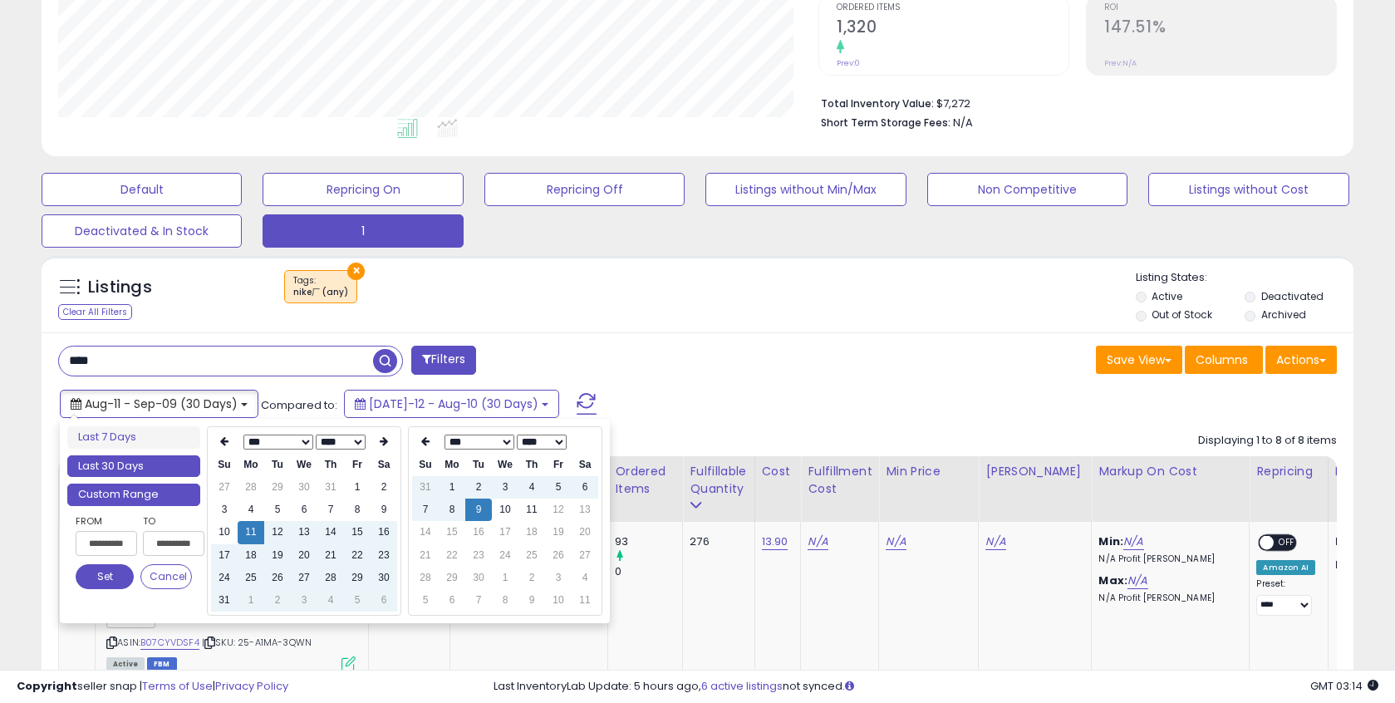
type input "**********"
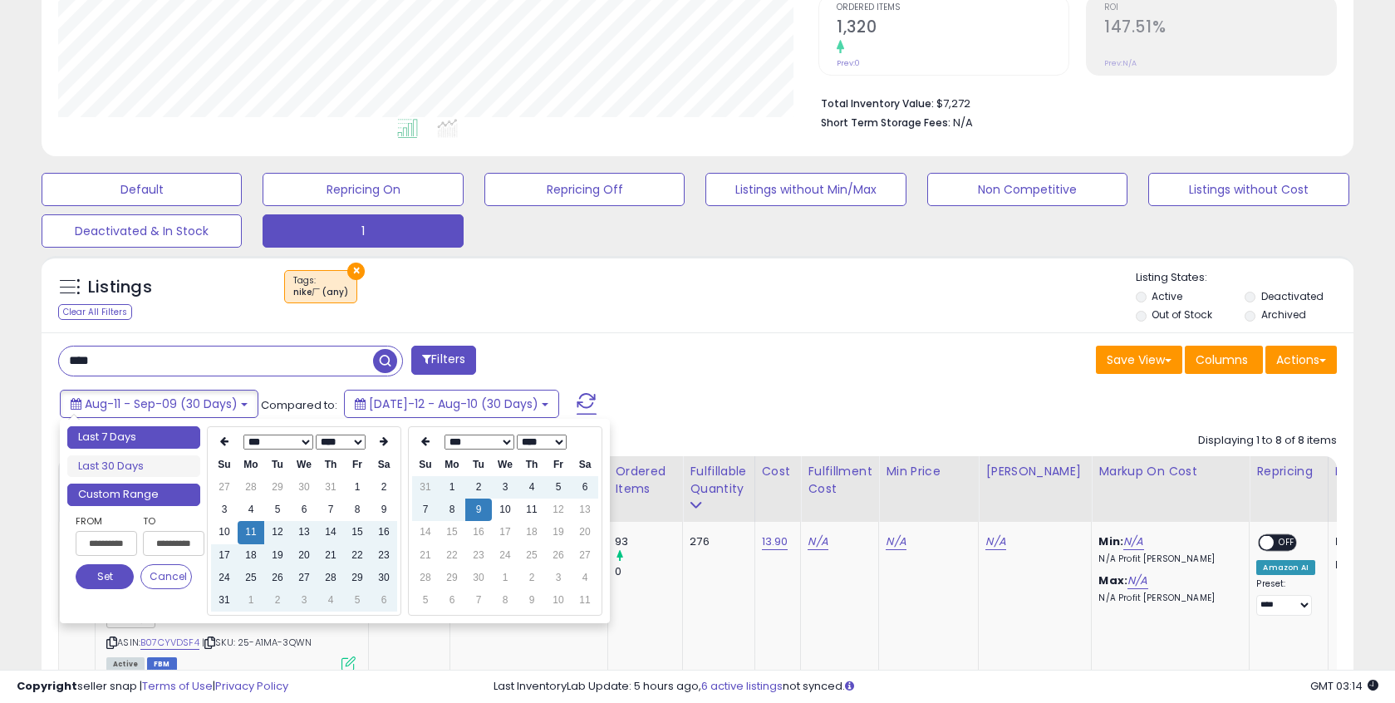
click at [145, 444] on li "Last 7 Days" at bounding box center [133, 437] width 133 height 22
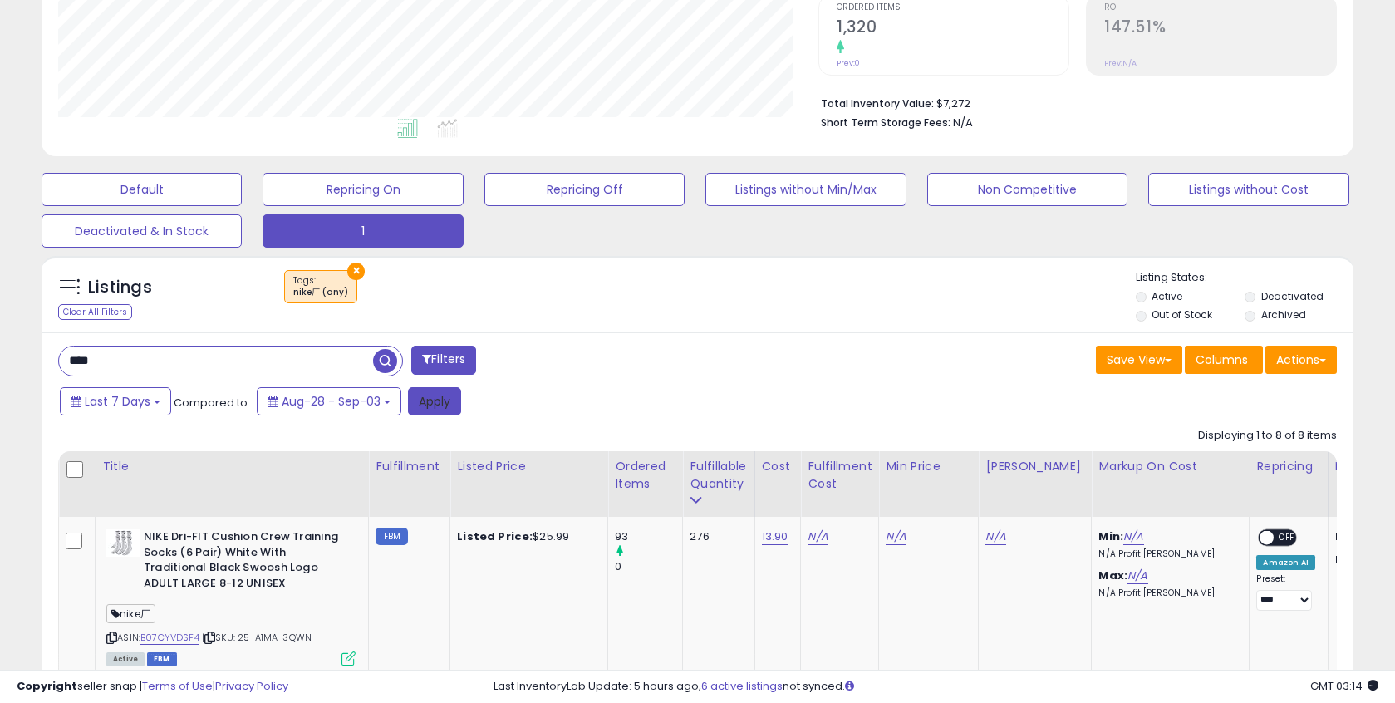
drag, startPoint x: 443, startPoint y: 397, endPoint x: 385, endPoint y: 400, distance: 58.2
click at [443, 397] on button "Apply" at bounding box center [434, 401] width 53 height 28
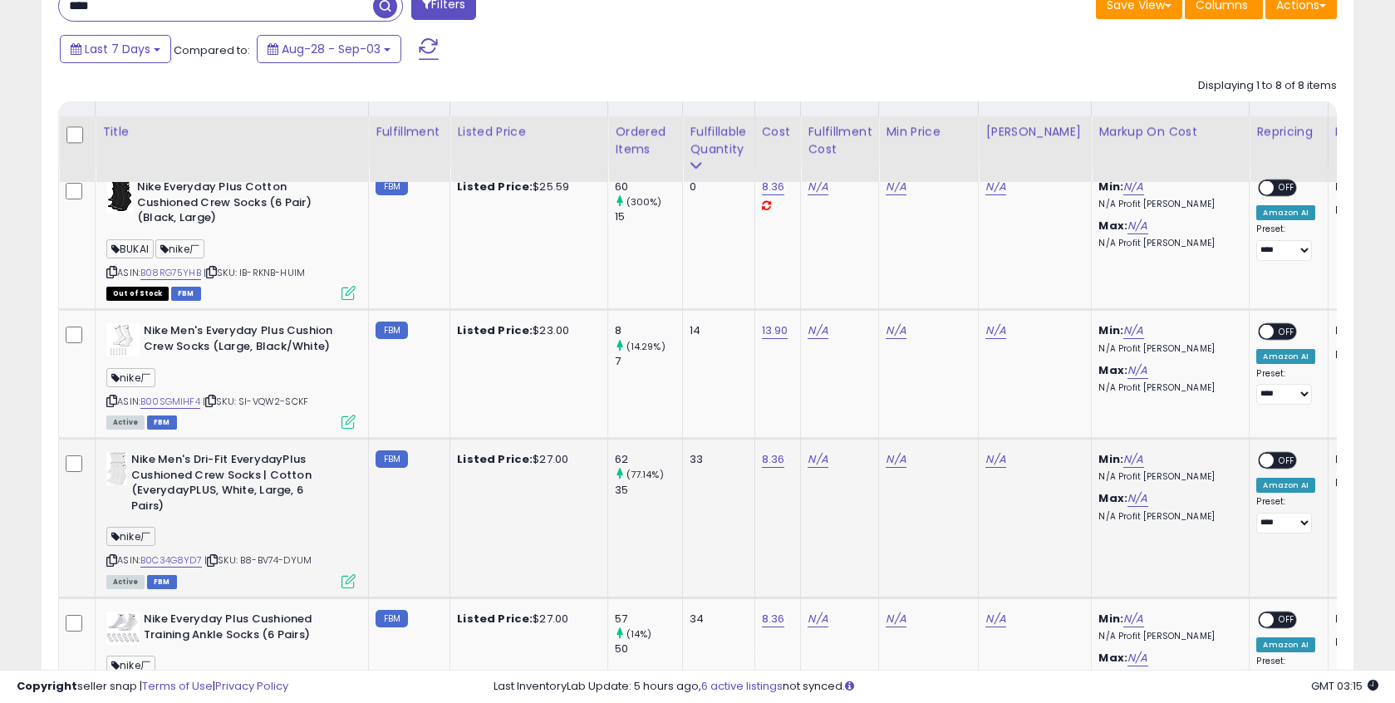
scroll to position [835, 0]
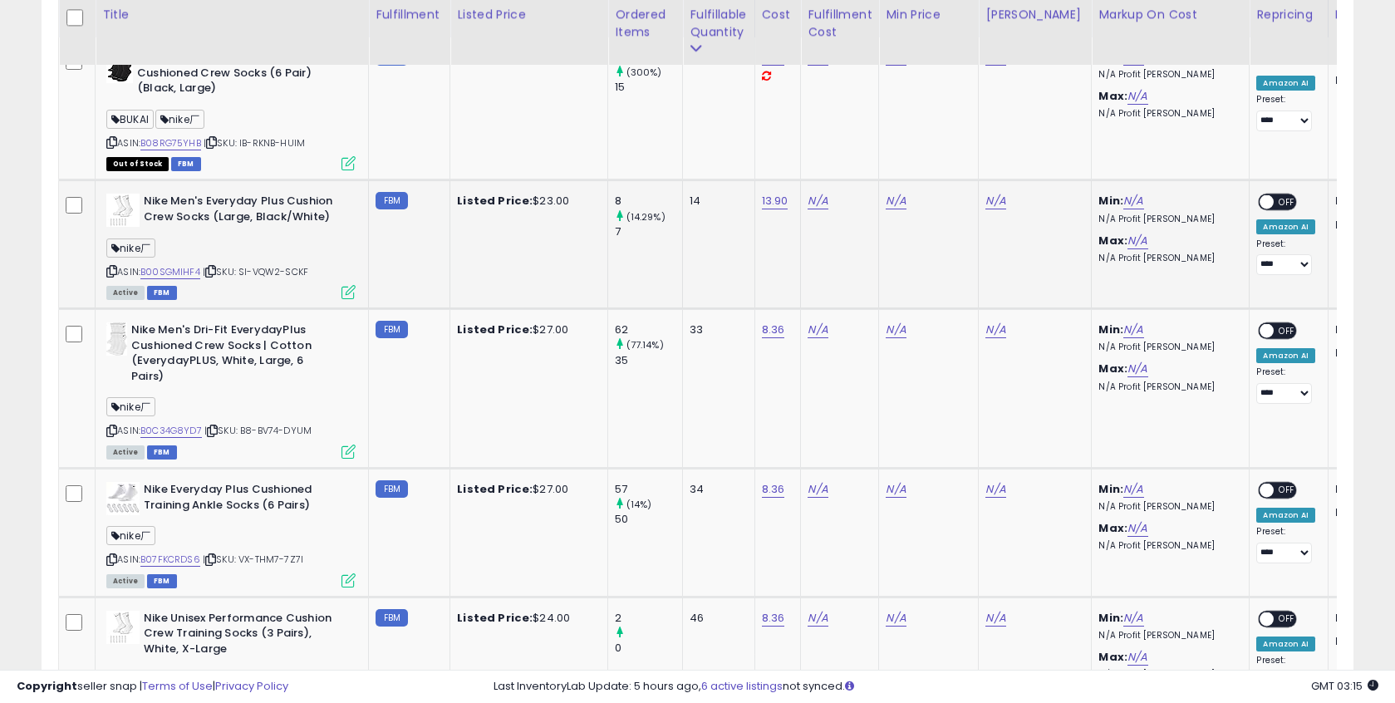
click at [212, 270] on icon at bounding box center [210, 271] width 11 height 9
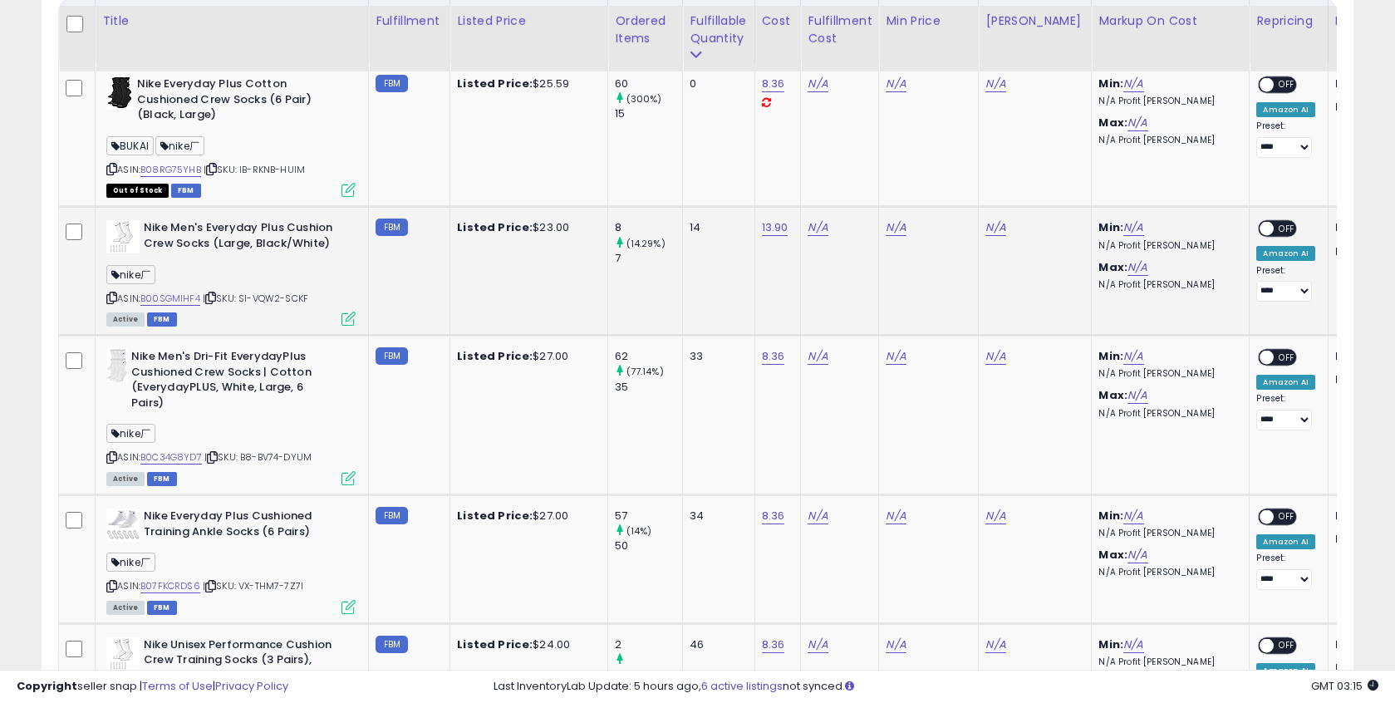
scroll to position [807, 0]
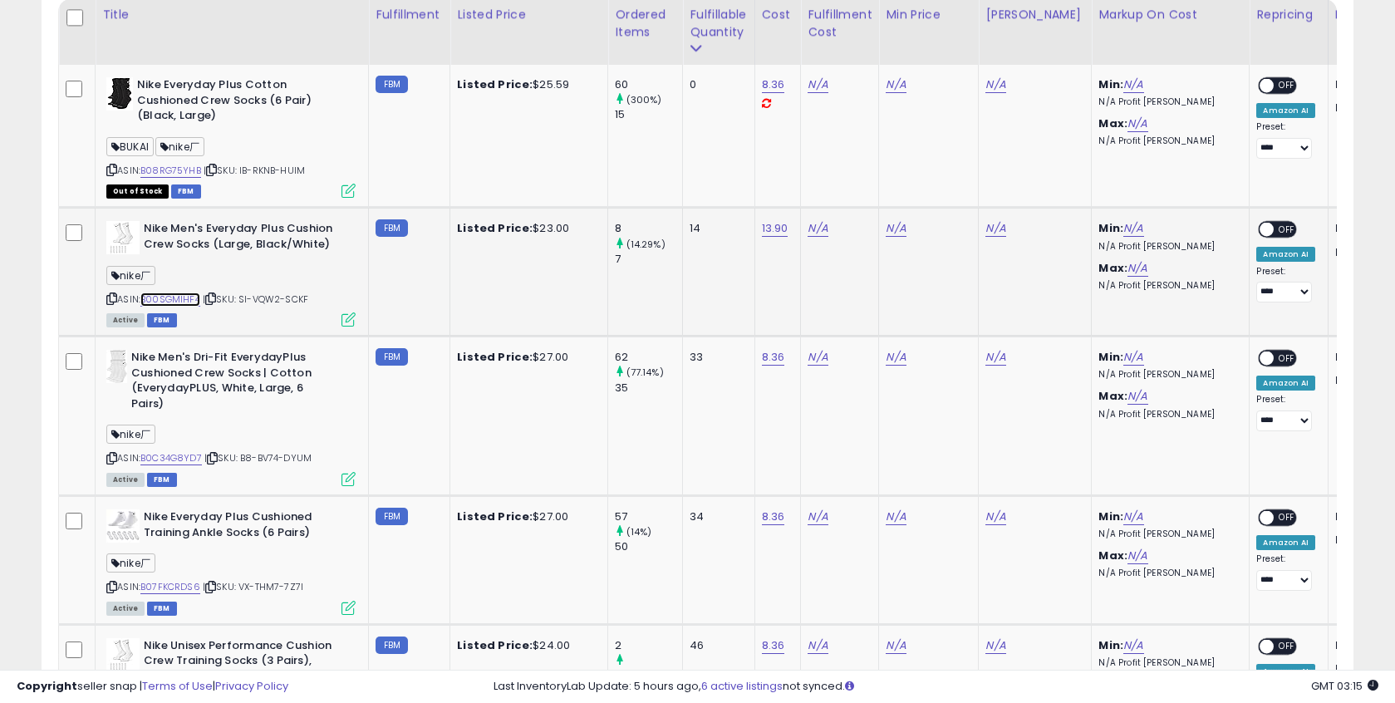
click at [181, 297] on link "B00SGMIHF4" at bounding box center [170, 299] width 60 height 14
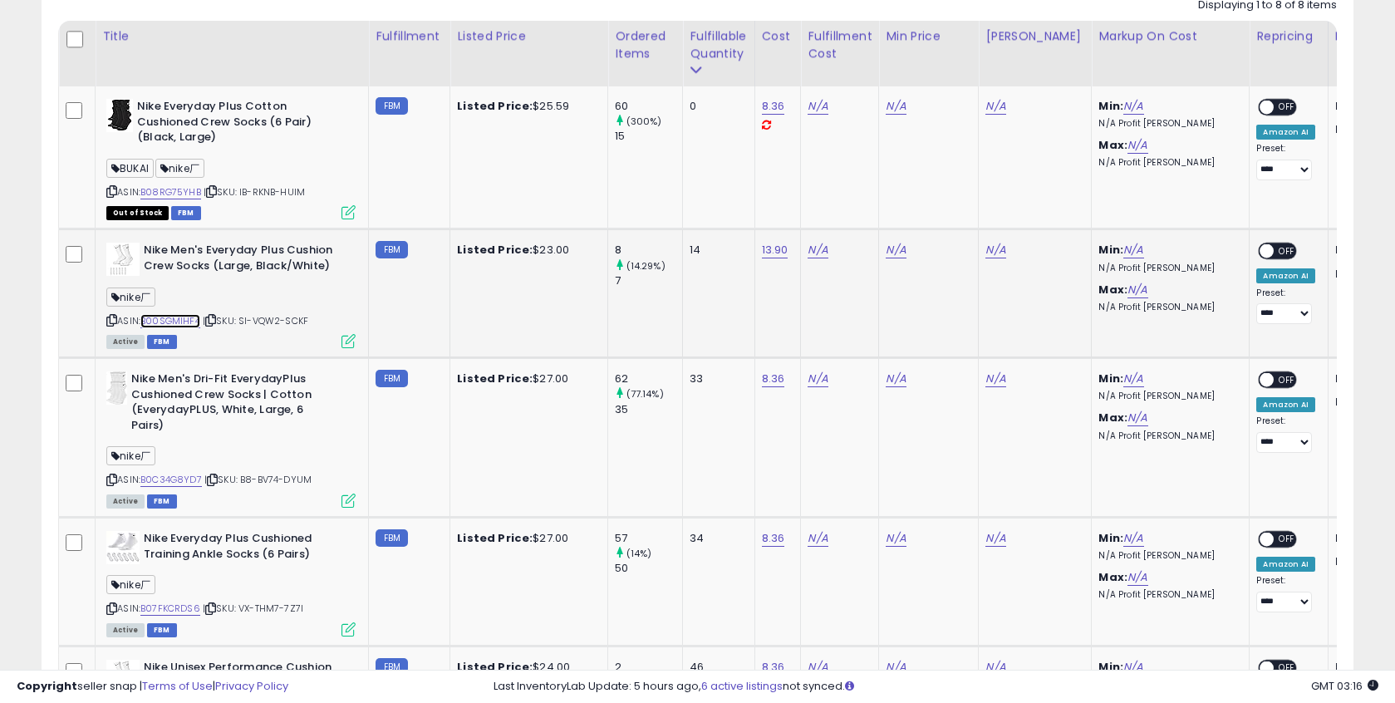
scroll to position [775, 0]
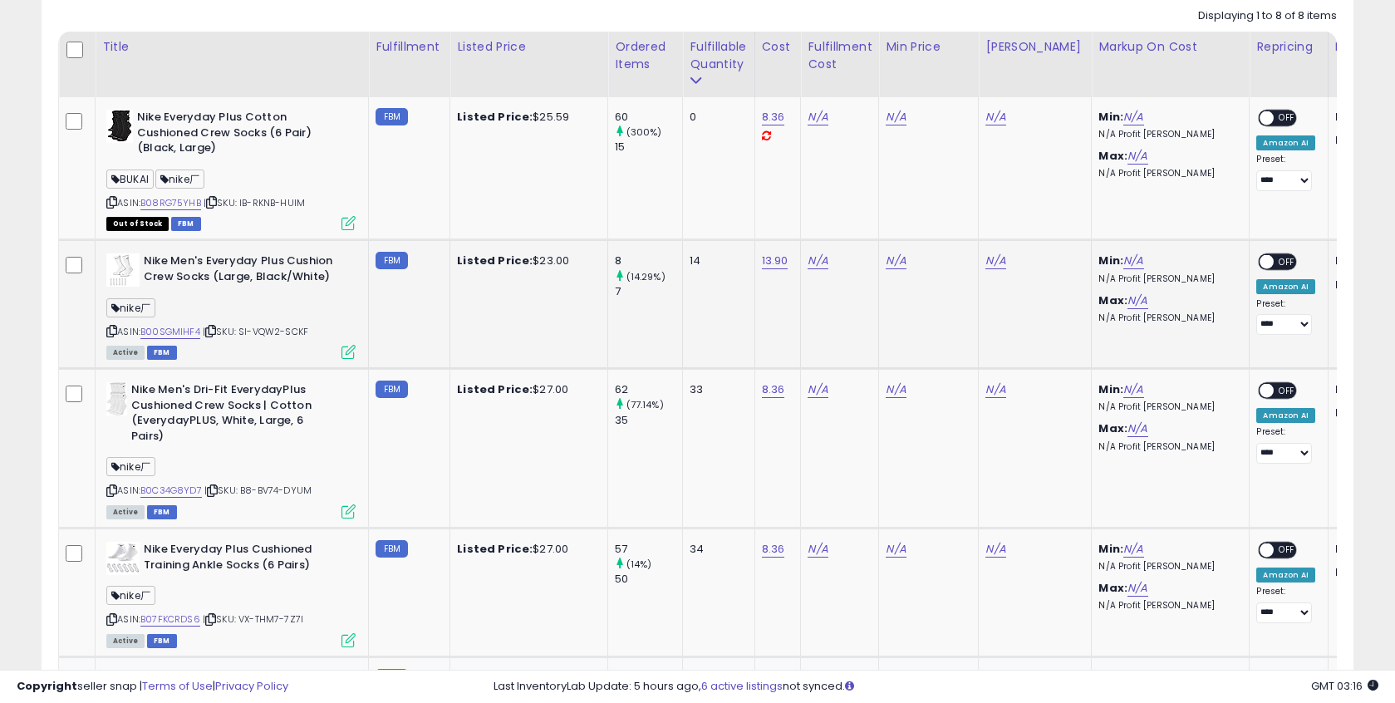
click at [111, 326] on icon at bounding box center [111, 330] width 11 height 9
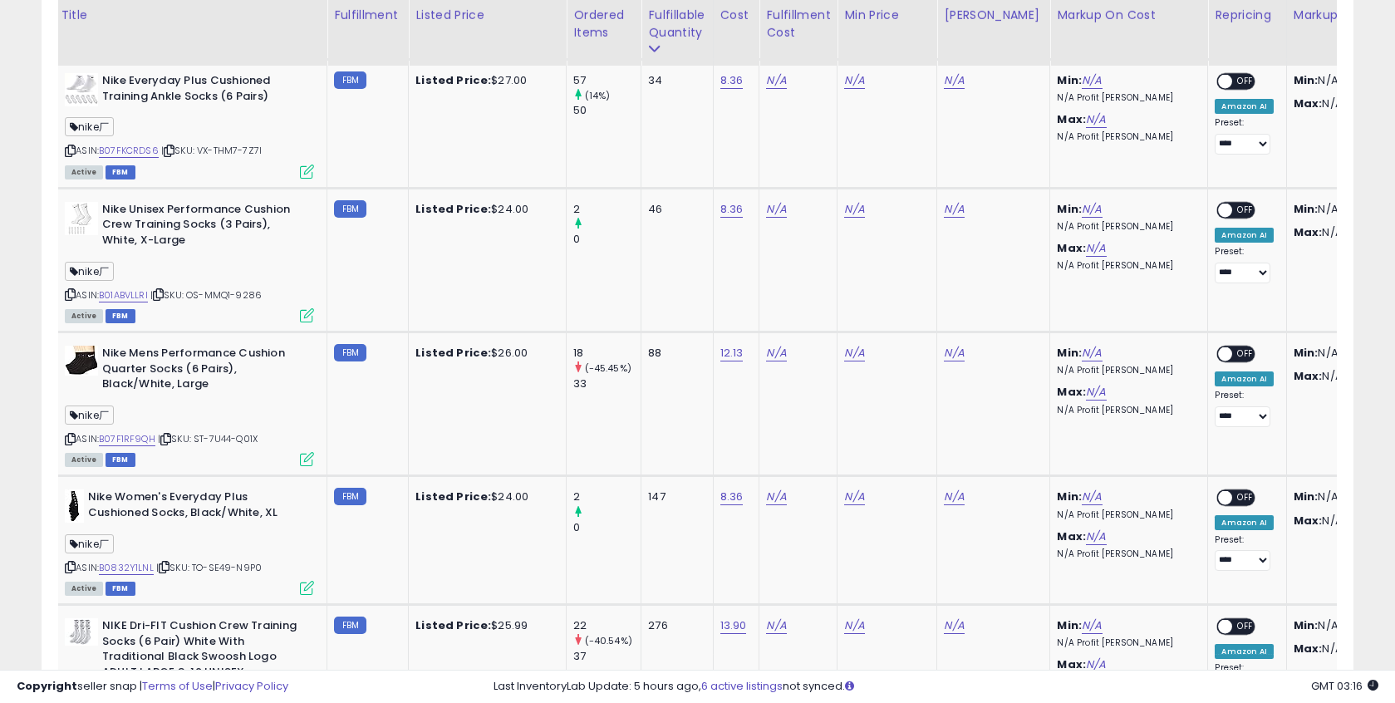
scroll to position [0, 0]
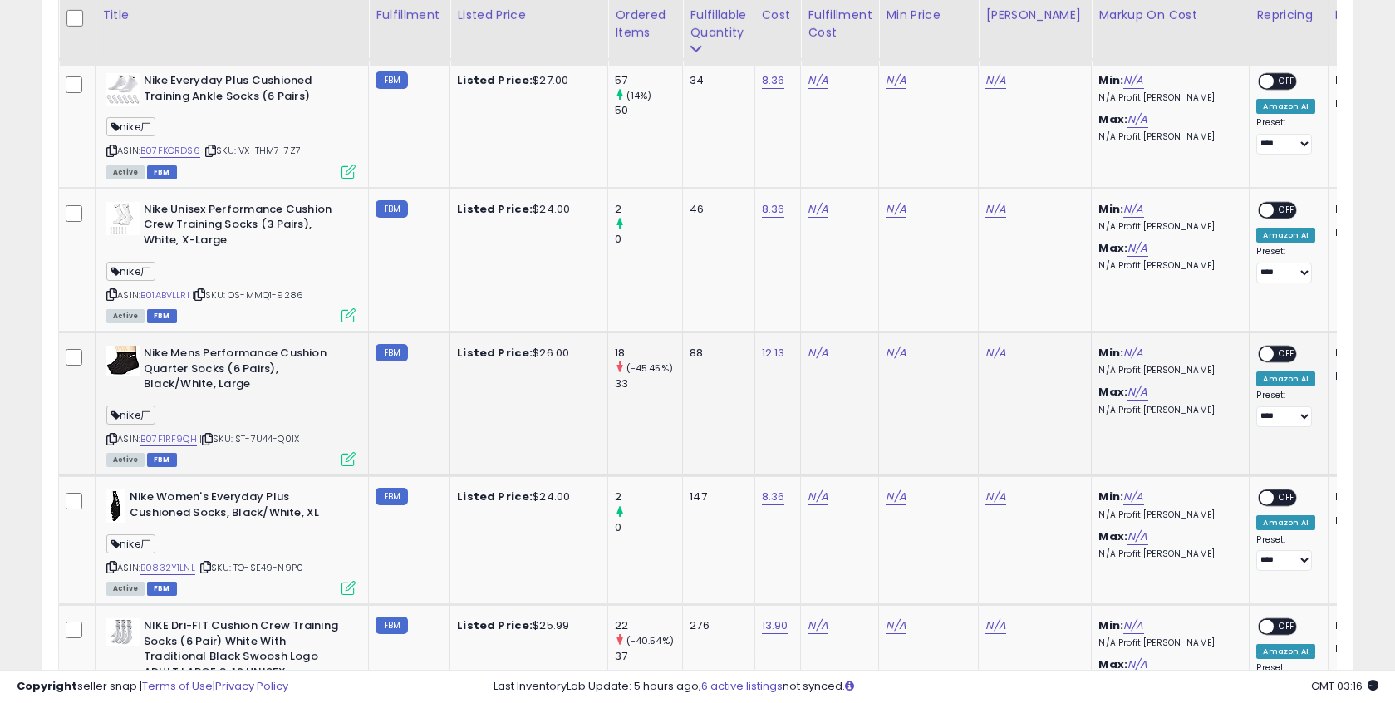
click at [216, 433] on span "| SKU: ST-7U44-Q01X" at bounding box center [249, 438] width 100 height 13
click at [213, 437] on icon at bounding box center [207, 438] width 11 height 9
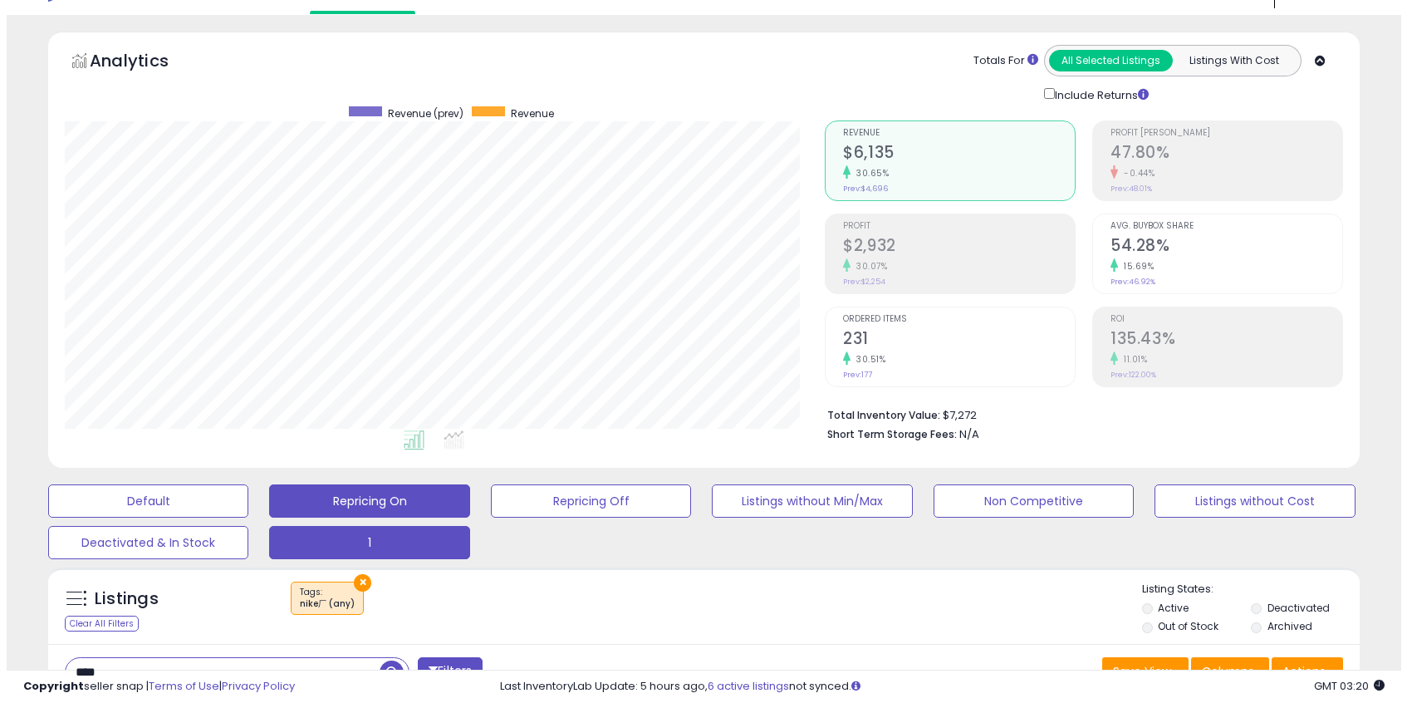
scroll to position [119, 0]
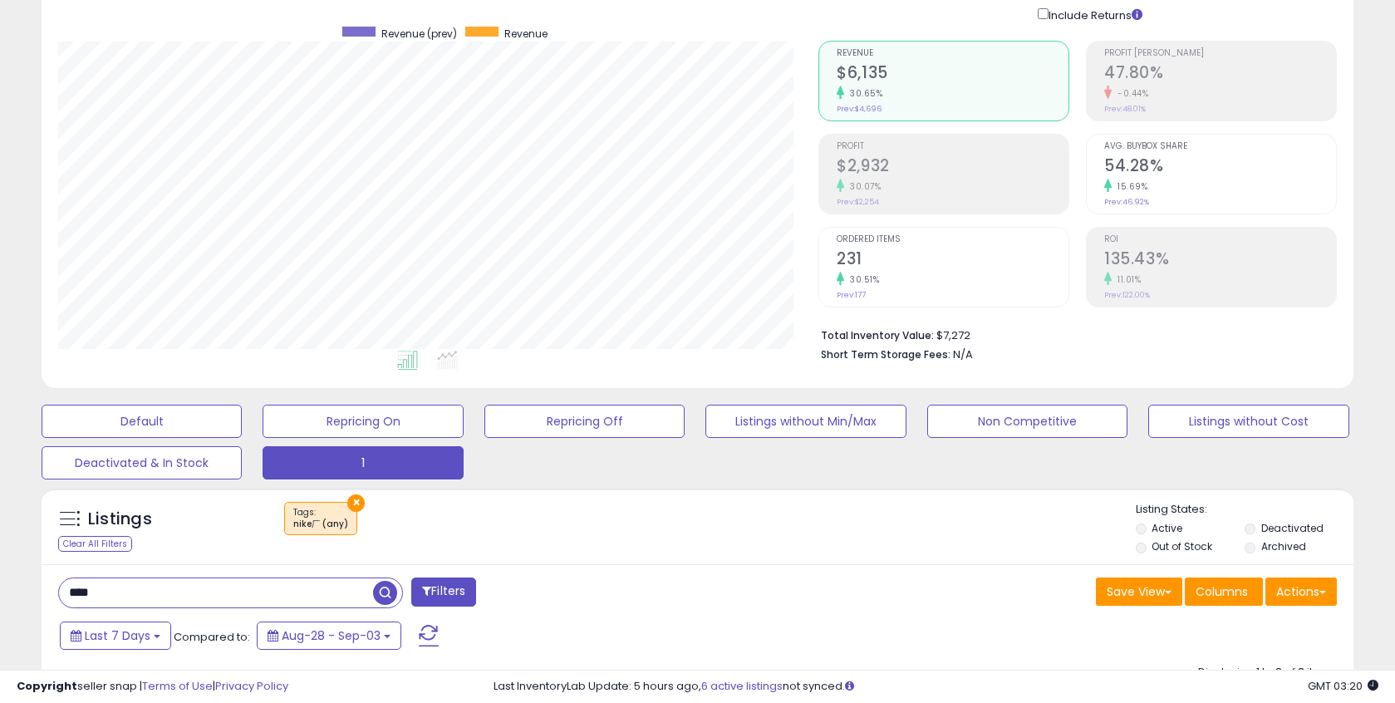
click at [355, 503] on button "×" at bounding box center [355, 502] width 17 height 17
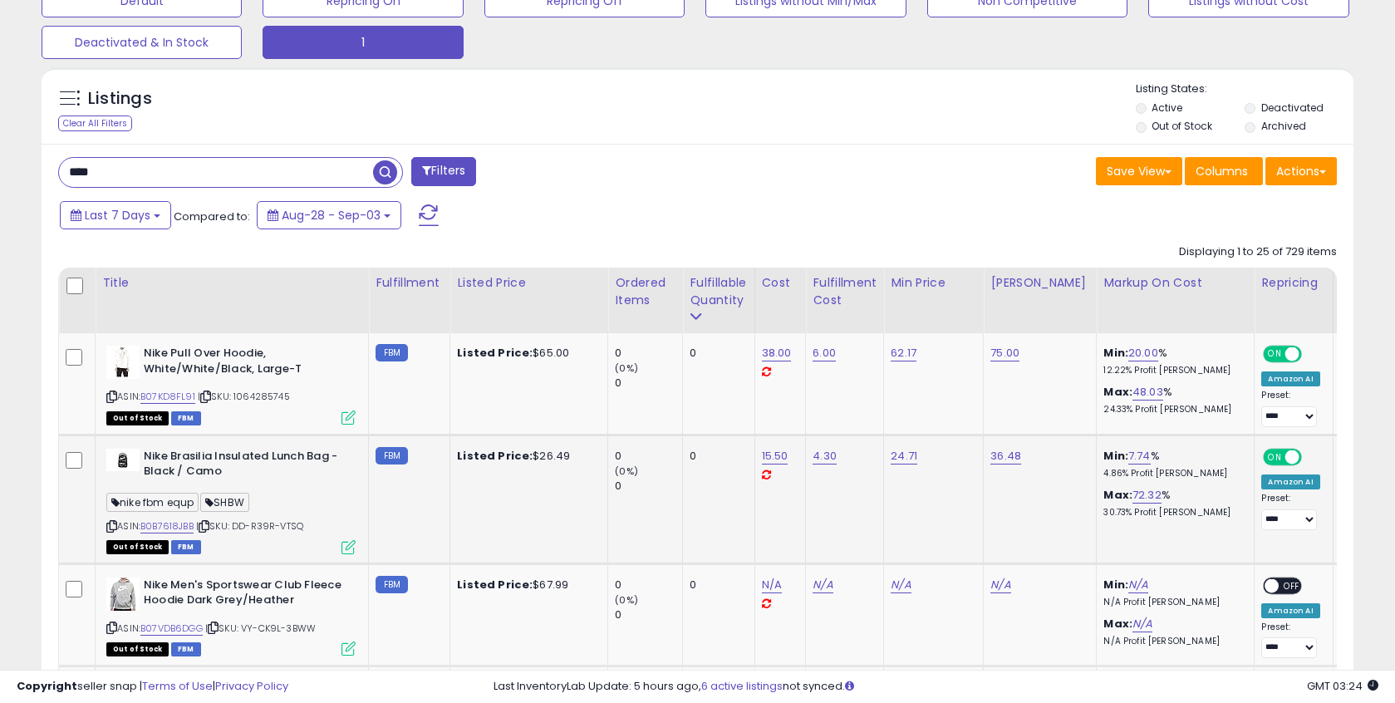
scroll to position [653, 0]
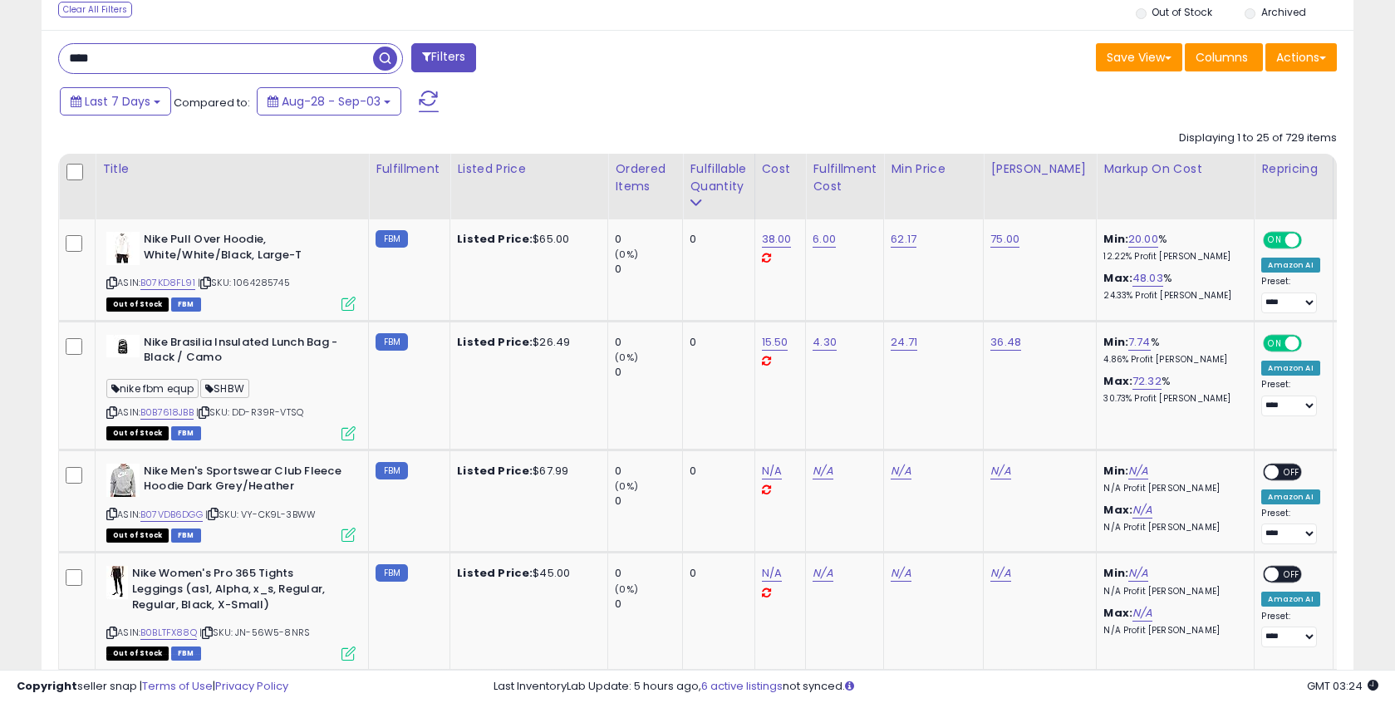
drag, startPoint x: 135, startPoint y: 59, endPoint x: -7, endPoint y: 28, distance: 144.5
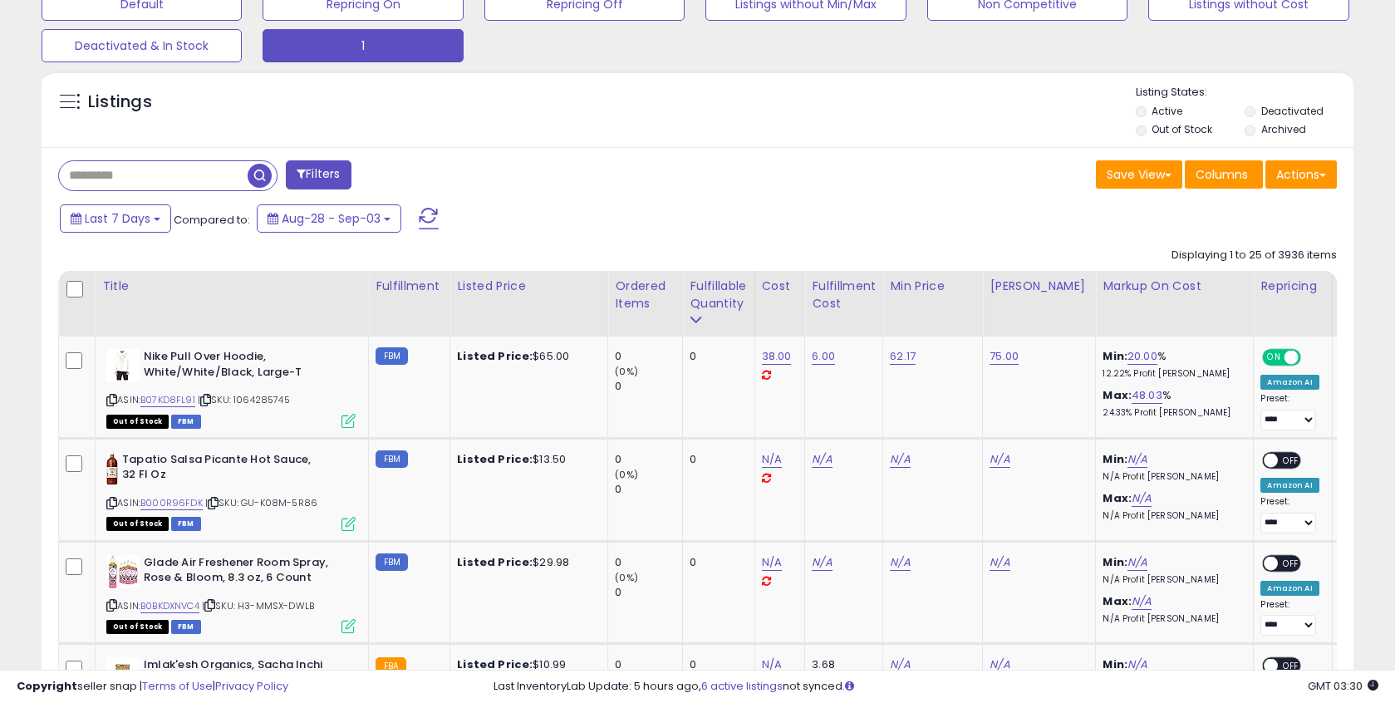
scroll to position [658, 0]
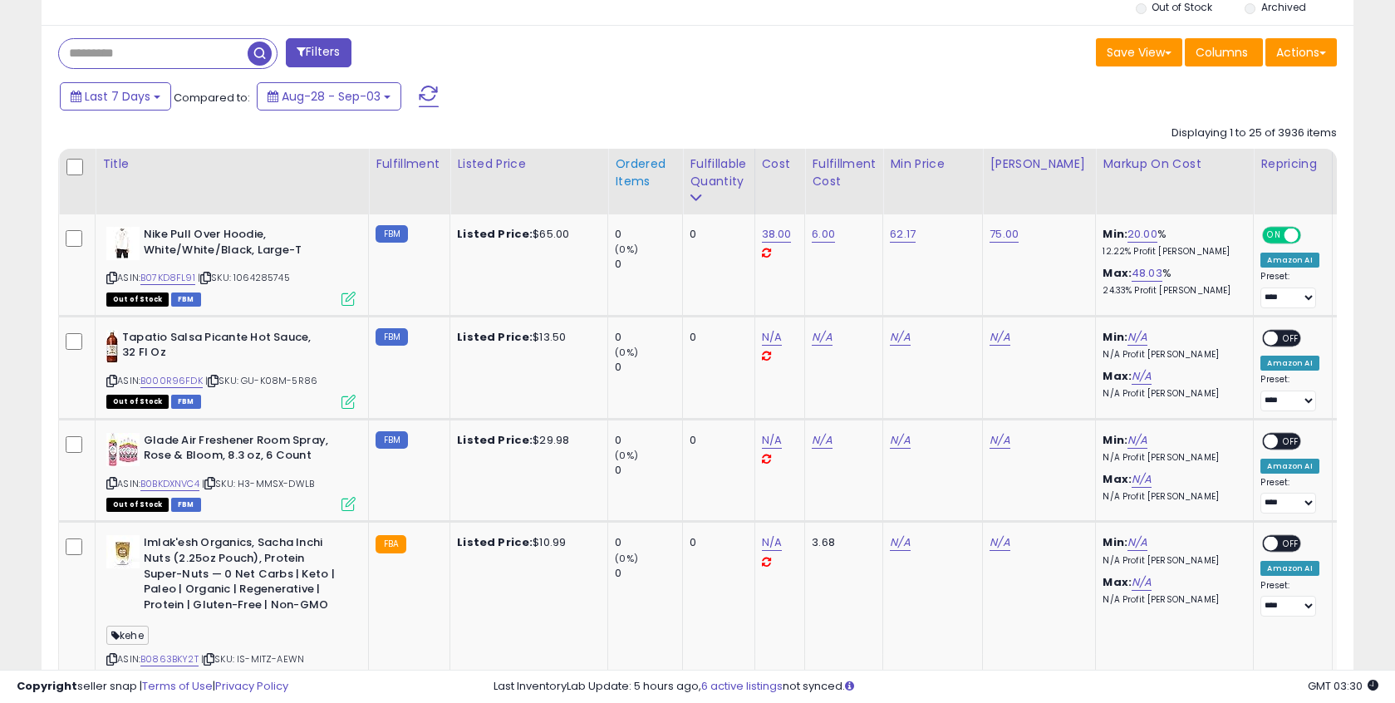
click at [632, 179] on div "Ordered Items" at bounding box center [645, 172] width 61 height 35
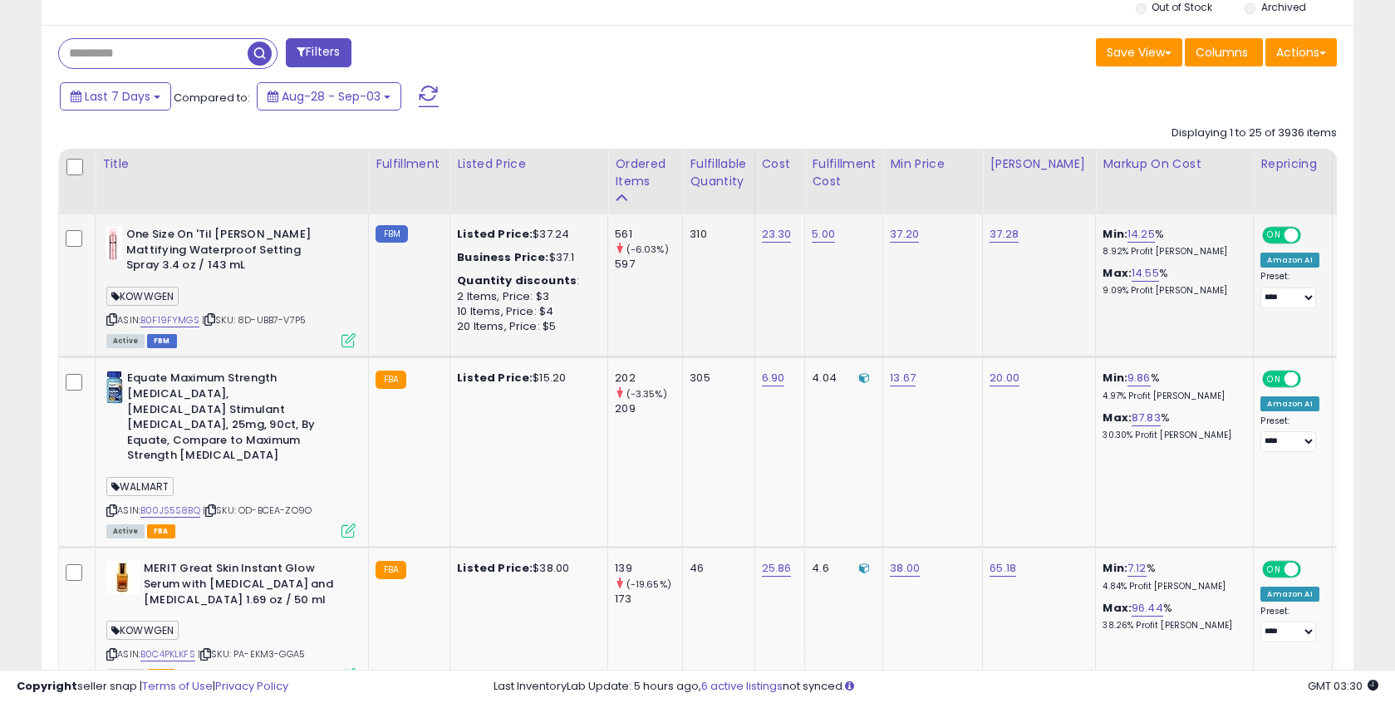
click at [215, 320] on icon at bounding box center [209, 319] width 11 height 9
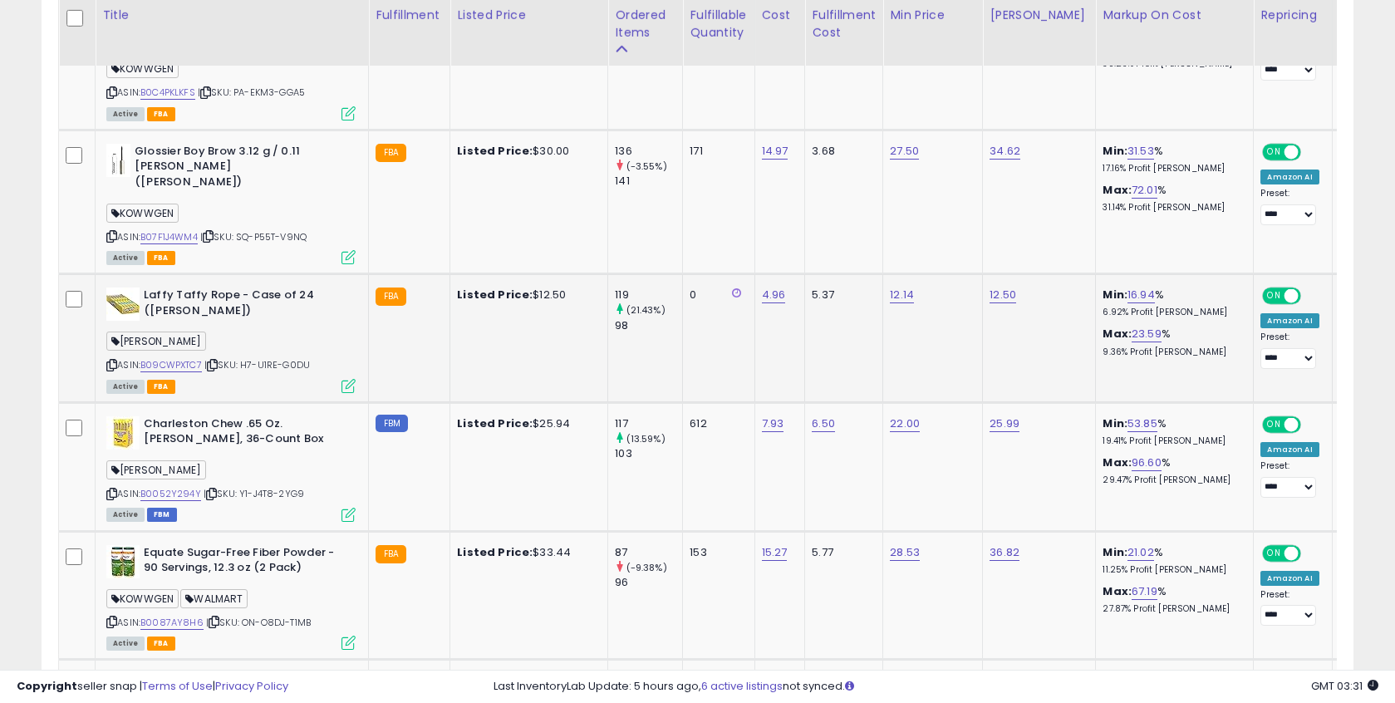
scroll to position [1286, 0]
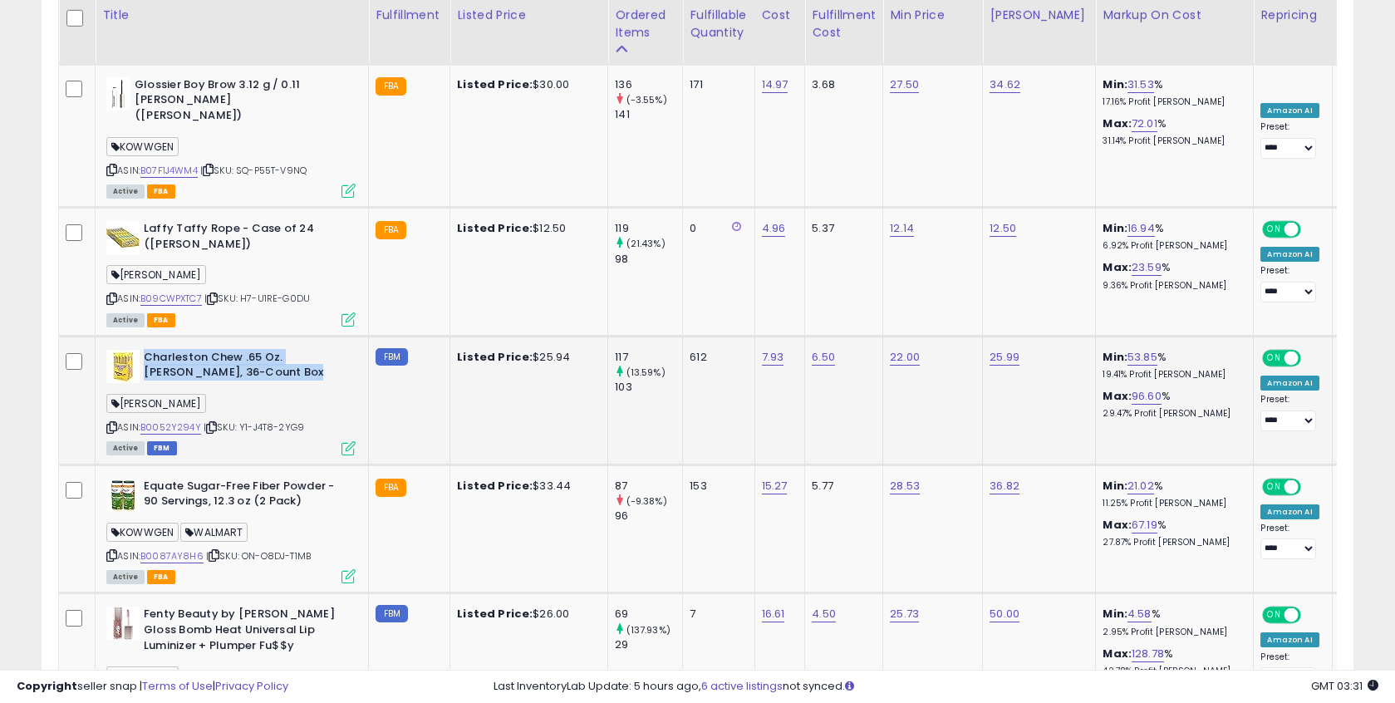
drag, startPoint x: 144, startPoint y: 311, endPoint x: 313, endPoint y: 333, distance: 170.9
click at [313, 350] on b "Charleston Chew .65 Oz. [PERSON_NAME], 36-Count Box" at bounding box center [245, 367] width 202 height 35
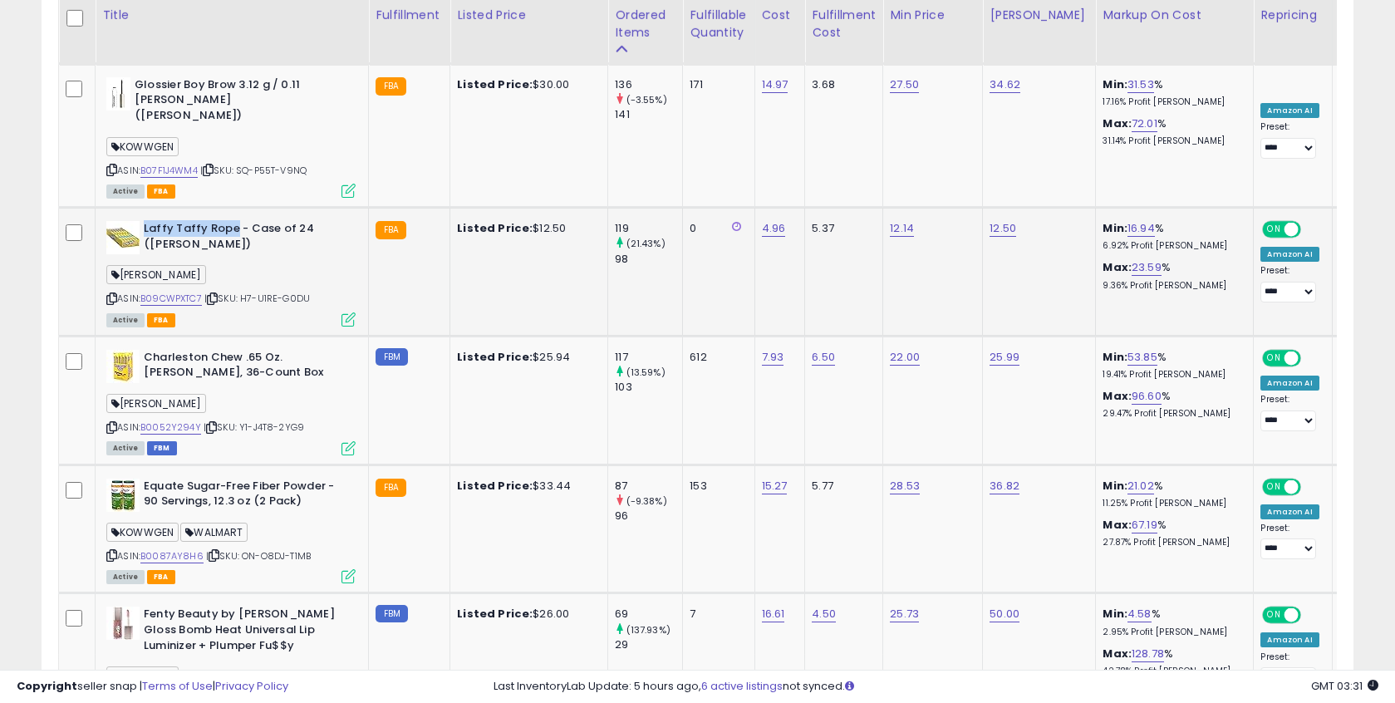
drag, startPoint x: 144, startPoint y: 186, endPoint x: 232, endPoint y: 184, distance: 88.1
click at [232, 221] on b "Laffy Taffy Rope - Case of 24 ([PERSON_NAME])" at bounding box center [245, 238] width 202 height 35
copy b "Laffy Taffy Rope"
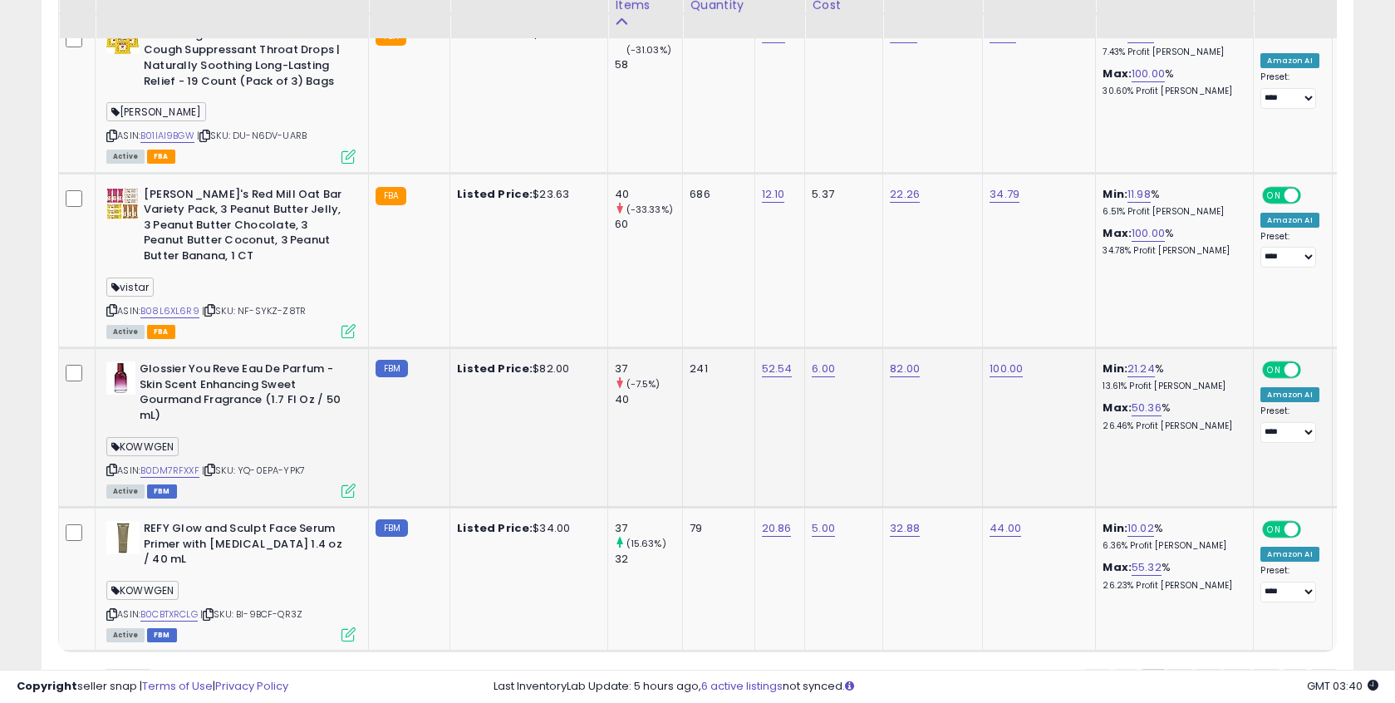
scroll to position [3873, 0]
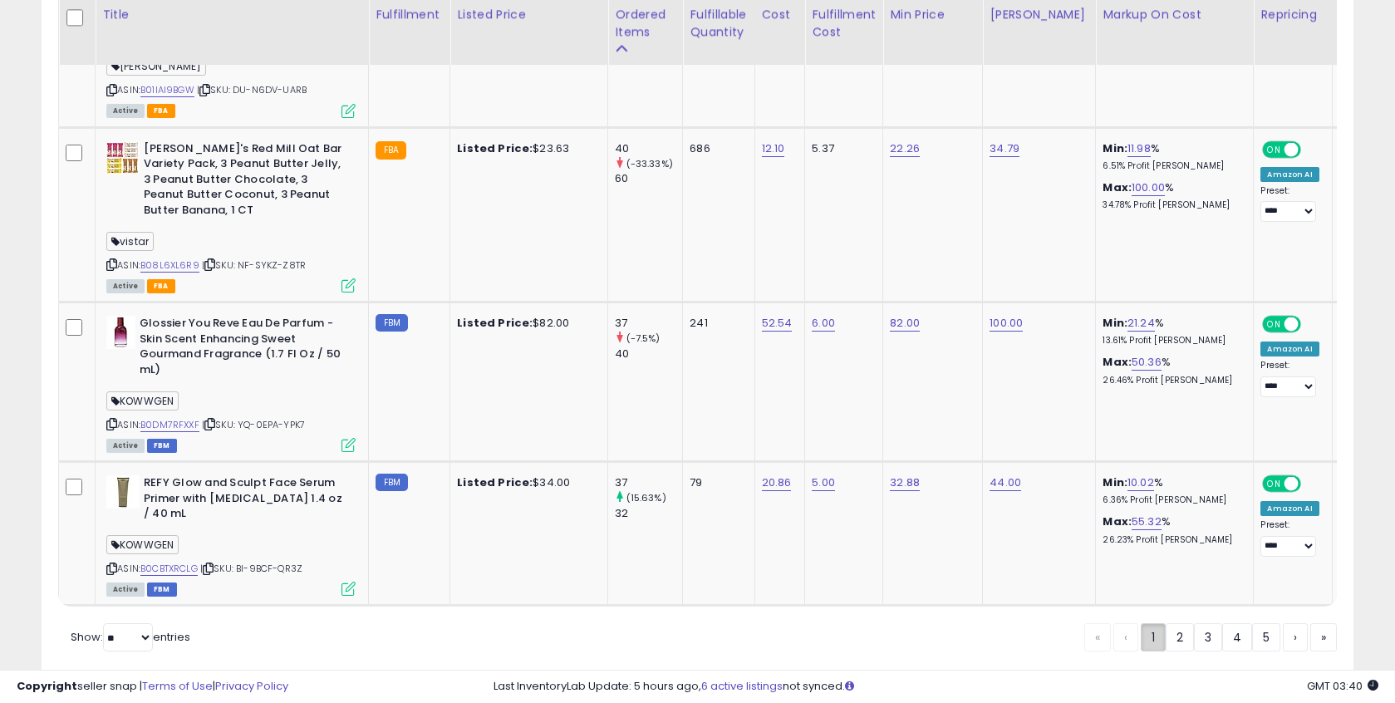
click at [1178, 623] on link "2" at bounding box center [1179, 637] width 28 height 28
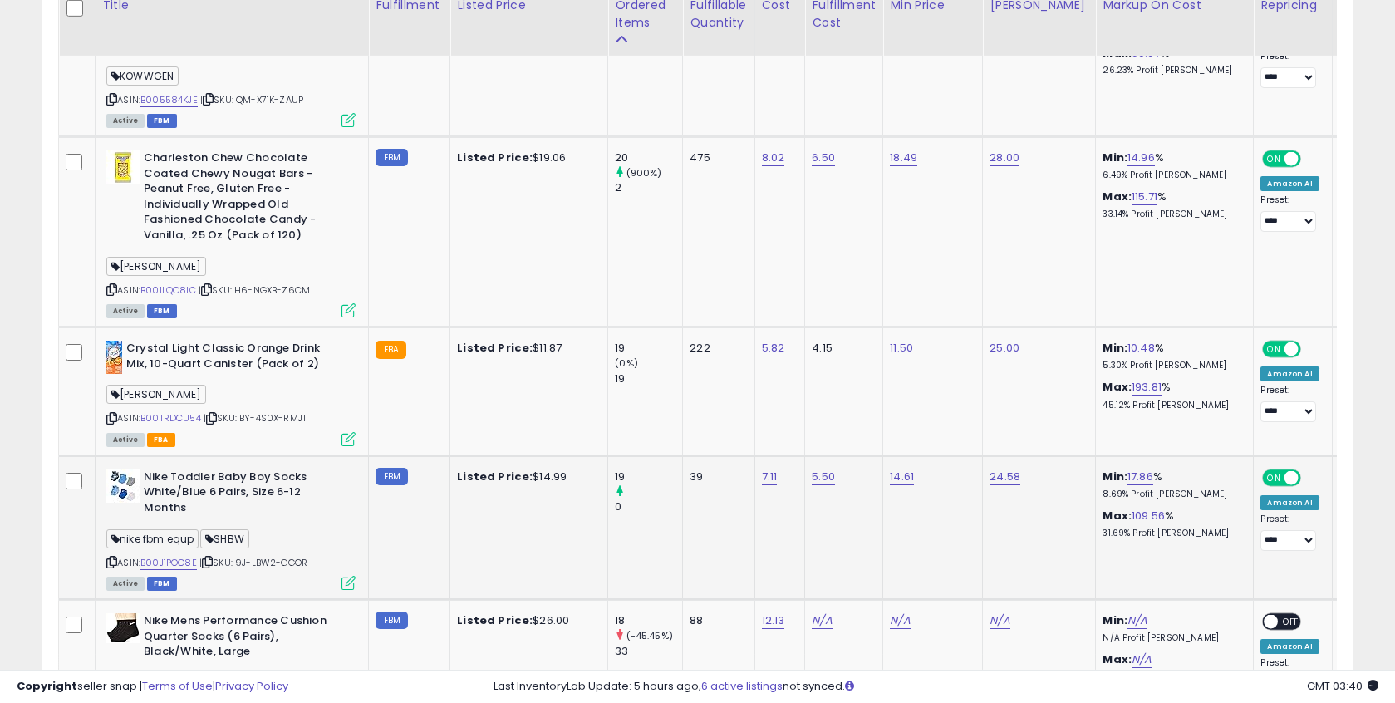
scroll to position [3836, 0]
